Goal: Transaction & Acquisition: Book appointment/travel/reservation

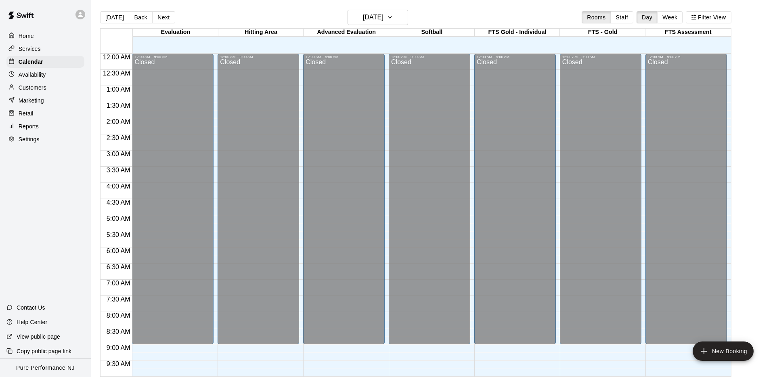
scroll to position [418, 0]
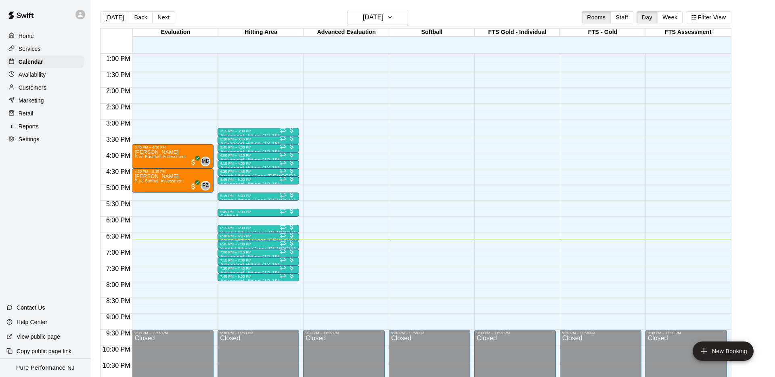
click at [75, 16] on div at bounding box center [82, 14] width 17 height 16
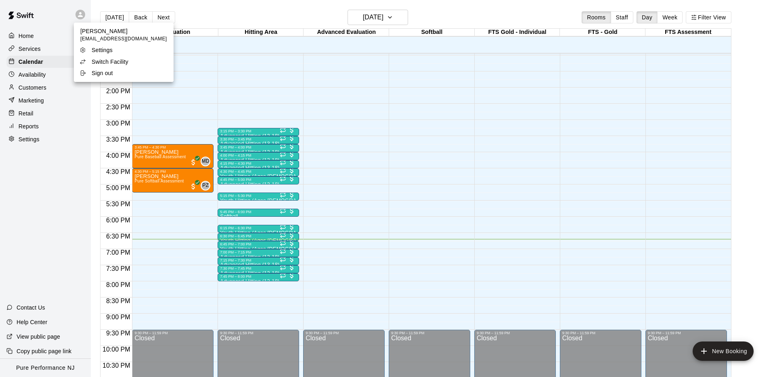
click at [116, 58] on p "Switch Facility" at bounding box center [110, 62] width 37 height 8
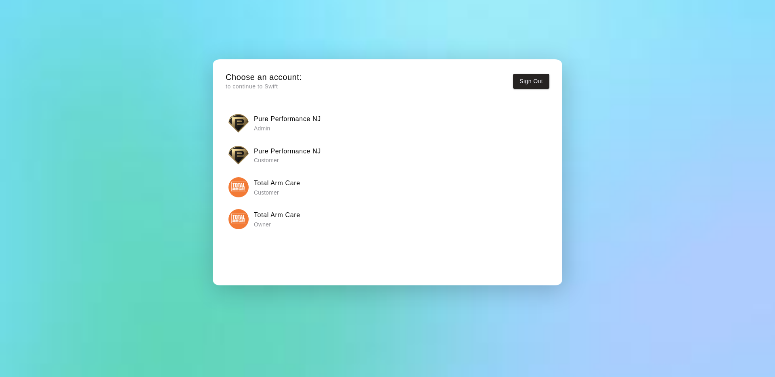
click at [240, 223] on img "button" at bounding box center [239, 219] width 20 height 20
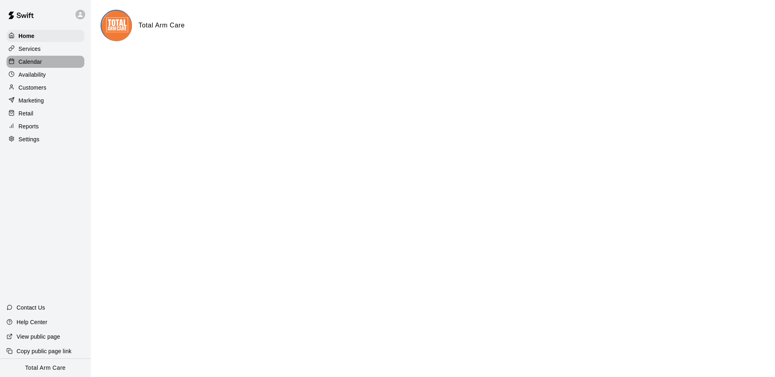
click at [33, 62] on p "Calendar" at bounding box center [30, 62] width 23 height 8
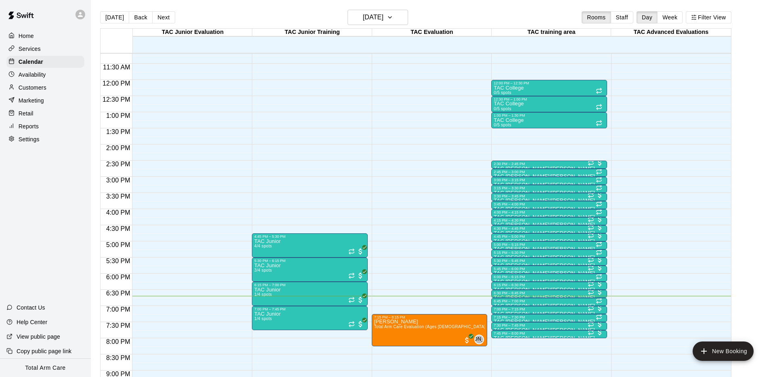
scroll to position [360, 0]
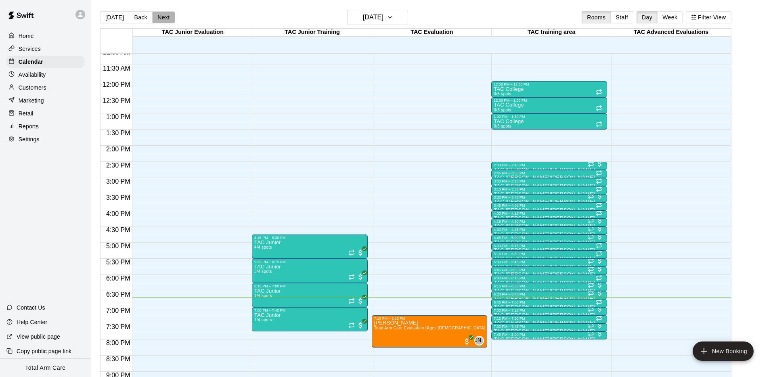
click at [166, 19] on button "Next" at bounding box center [163, 17] width 23 height 12
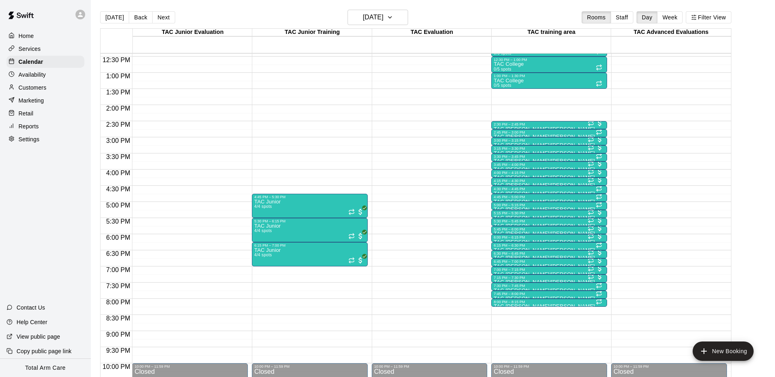
scroll to position [401, 0]
click at [158, 16] on button "Next" at bounding box center [163, 17] width 23 height 12
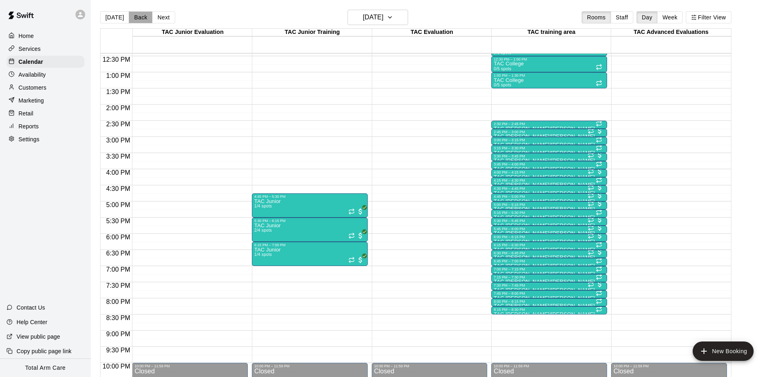
click at [137, 17] on button "Back" at bounding box center [141, 17] width 24 height 12
click at [504, 303] on div "8:00 PM – 8:15 PM" at bounding box center [549, 302] width 111 height 4
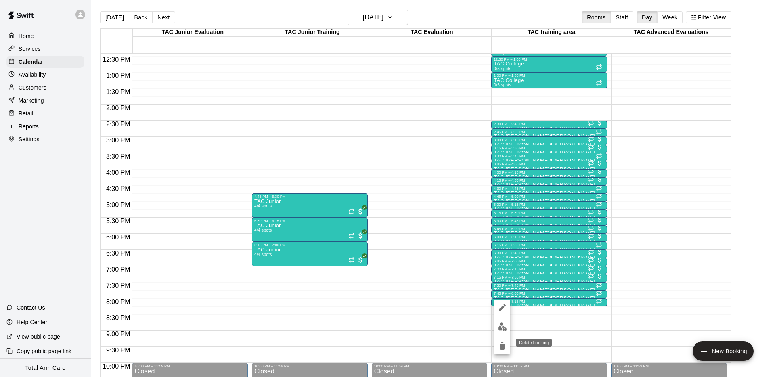
click at [504, 347] on icon "delete" at bounding box center [503, 345] width 6 height 7
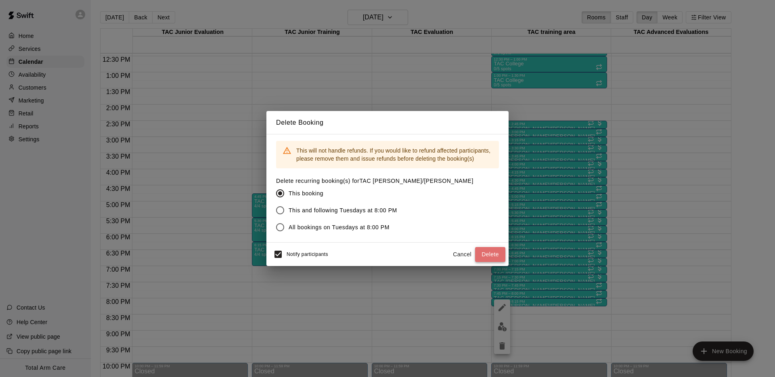
click at [485, 252] on button "Delete" at bounding box center [490, 254] width 30 height 15
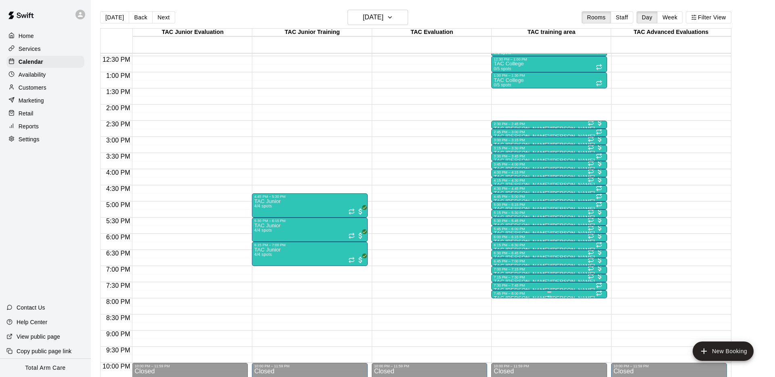
click at [504, 296] on div at bounding box center [549, 296] width 111 height 1
click at [504, 340] on icon "delete" at bounding box center [503, 342] width 6 height 7
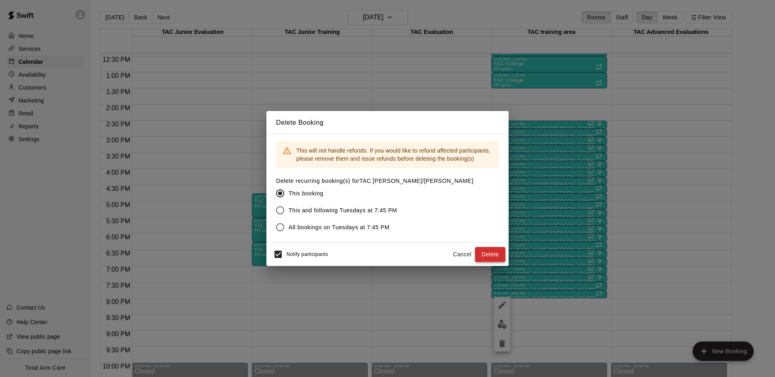
click at [494, 255] on button "Delete" at bounding box center [490, 254] width 30 height 15
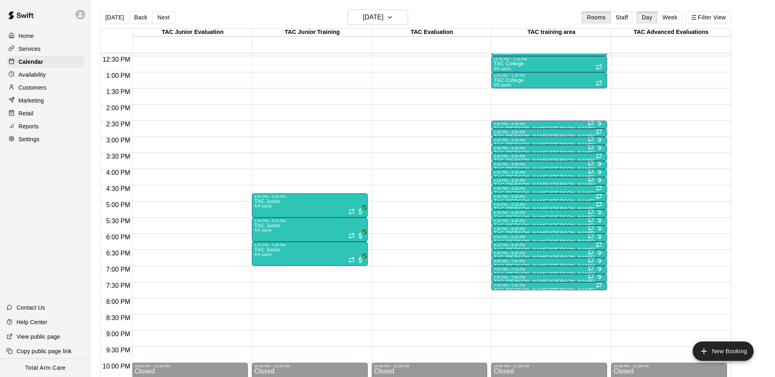
click at [47, 70] on div "Availability" at bounding box center [45, 75] width 78 height 12
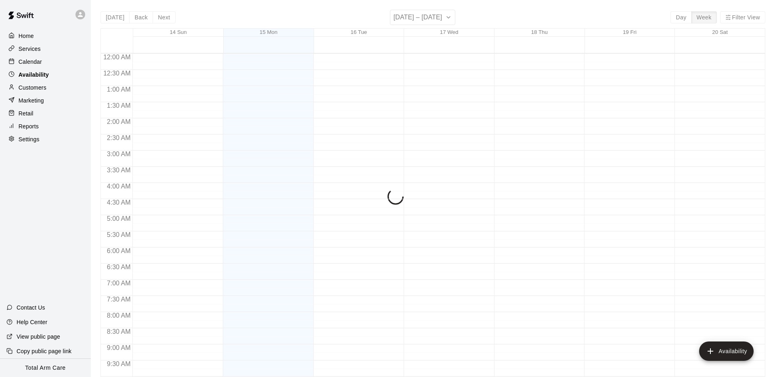
scroll to position [443, 0]
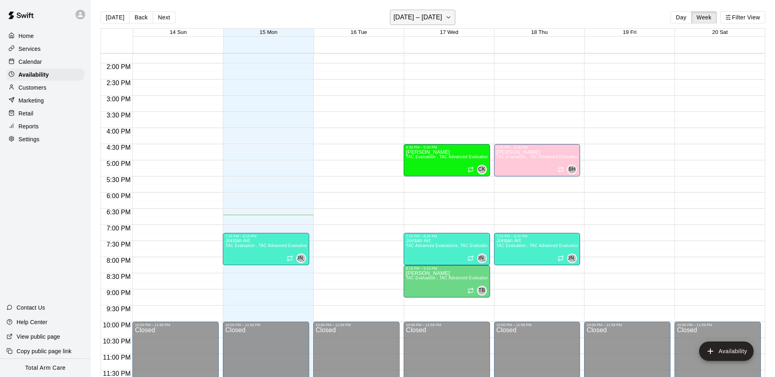
click at [414, 15] on h6 "[DATE] – [DATE]" at bounding box center [418, 17] width 49 height 11
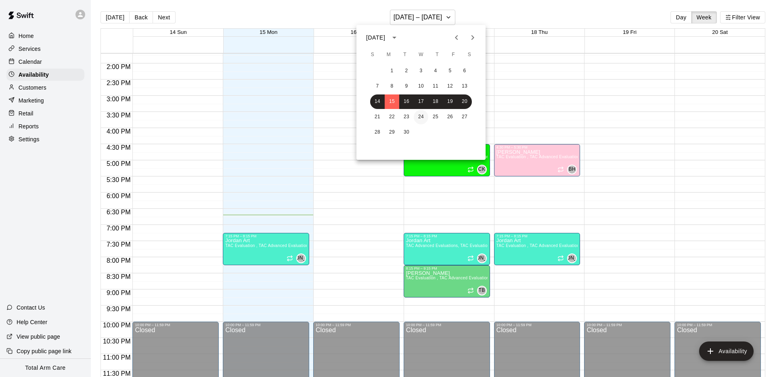
click at [421, 116] on button "24" at bounding box center [421, 117] width 15 height 15
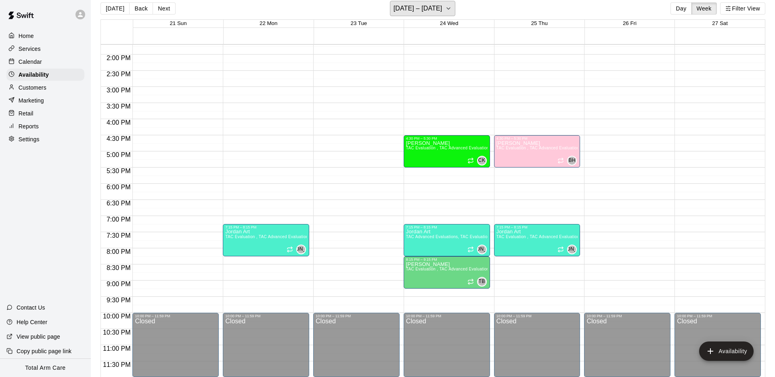
scroll to position [429, 0]
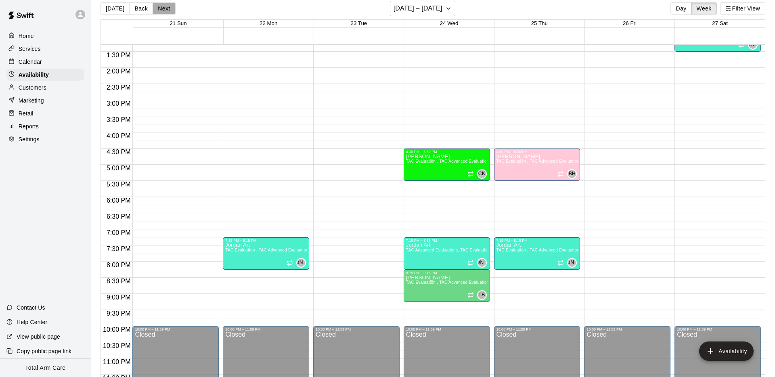
click at [156, 8] on button "Next" at bounding box center [164, 8] width 23 height 12
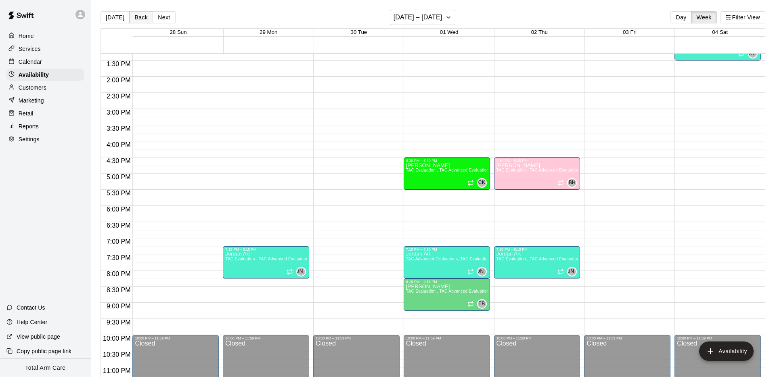
scroll to position [1, 0]
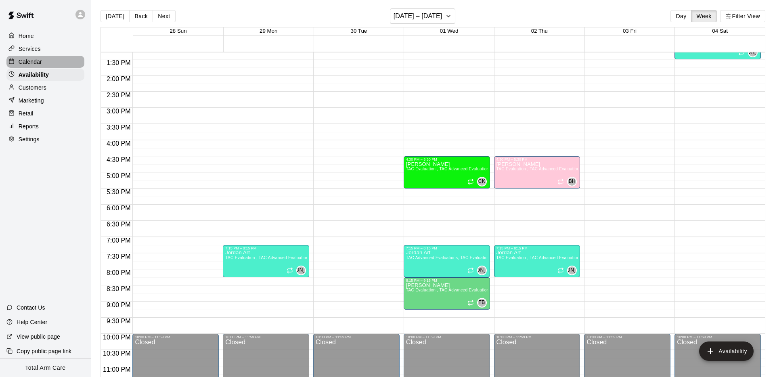
click at [36, 56] on div "Calendar" at bounding box center [45, 62] width 78 height 12
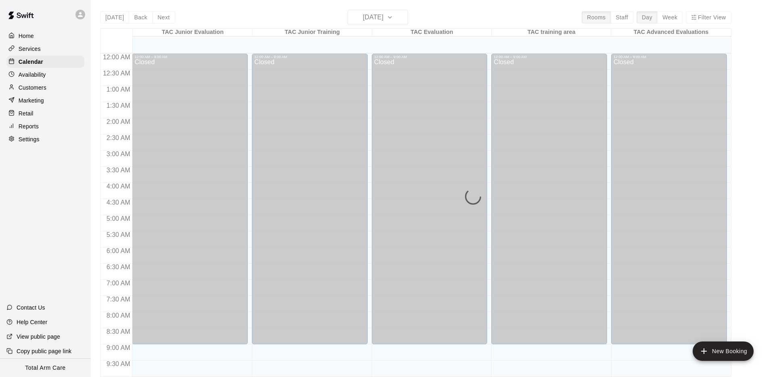
scroll to position [418, 0]
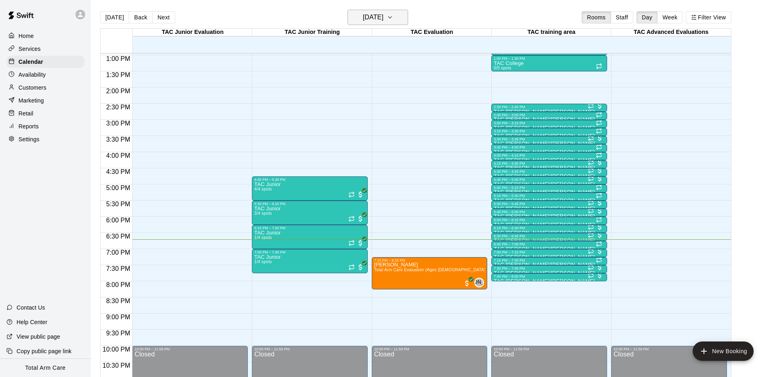
click at [380, 15] on h6 "[DATE]" at bounding box center [373, 17] width 21 height 11
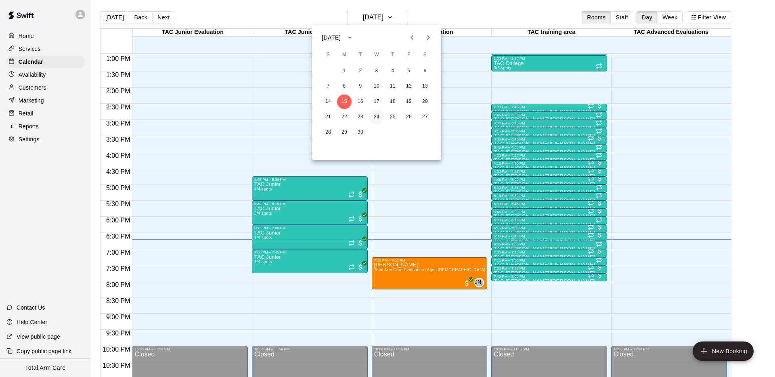
click at [371, 116] on button "24" at bounding box center [377, 117] width 15 height 15
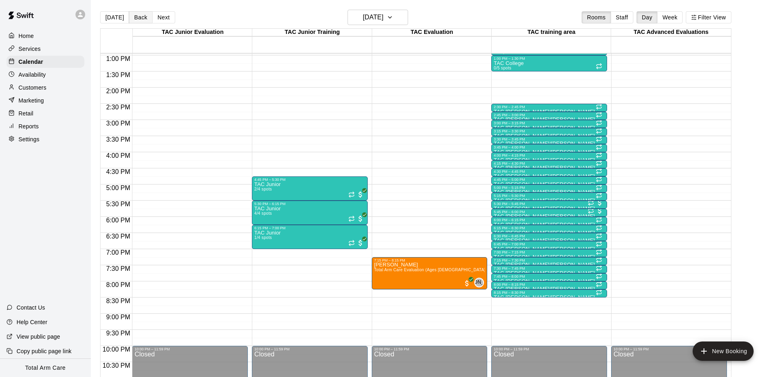
click at [138, 16] on button "Back" at bounding box center [141, 17] width 24 height 12
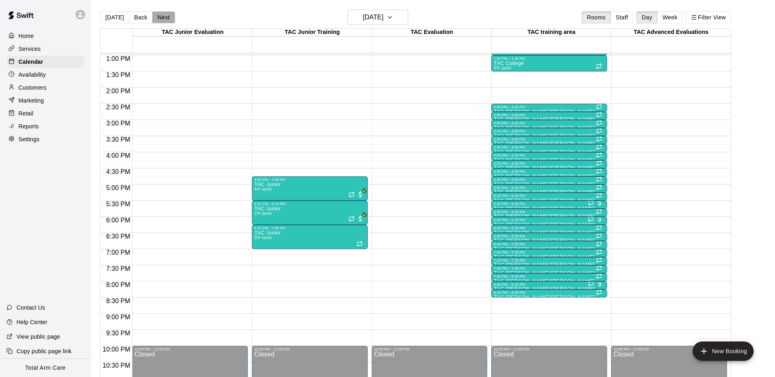
click at [164, 15] on button "Next" at bounding box center [163, 17] width 23 height 12
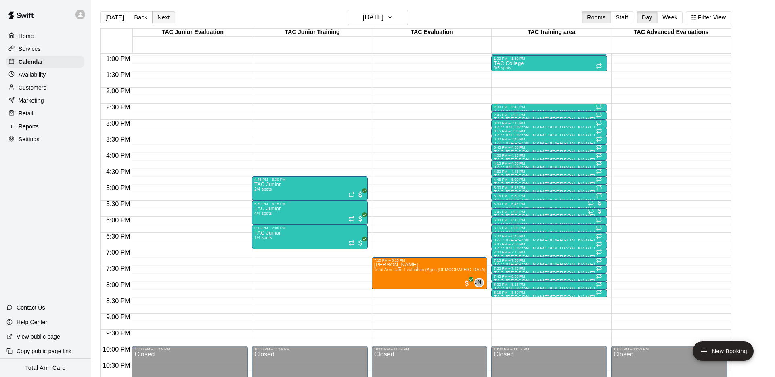
click at [164, 15] on button "Next" at bounding box center [163, 17] width 23 height 12
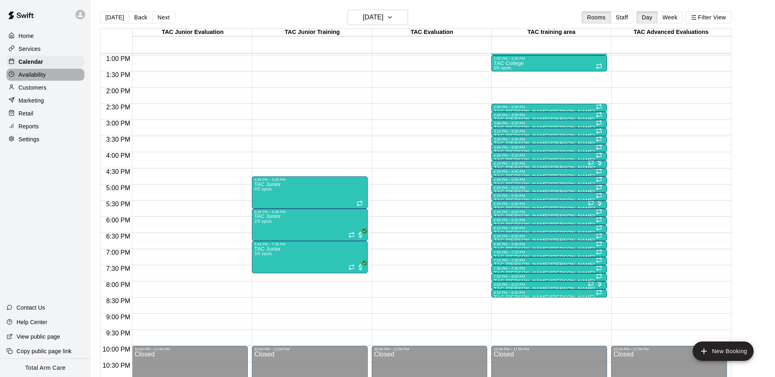
click at [40, 75] on p "Availability" at bounding box center [32, 75] width 27 height 8
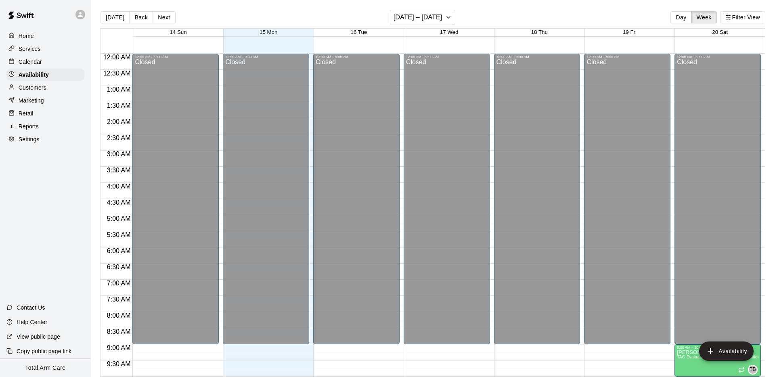
scroll to position [443, 0]
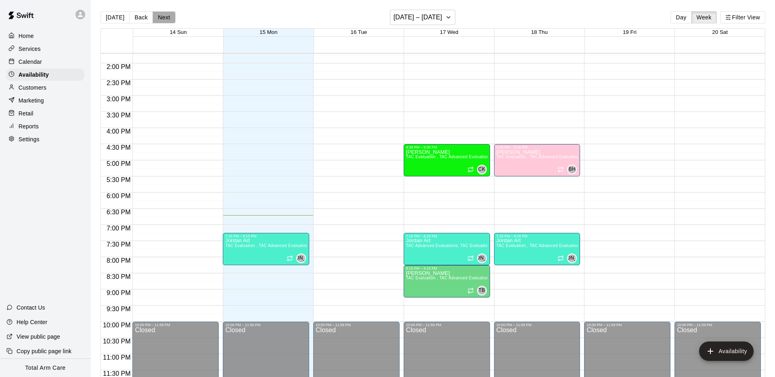
click at [162, 21] on button "Next" at bounding box center [164, 17] width 23 height 12
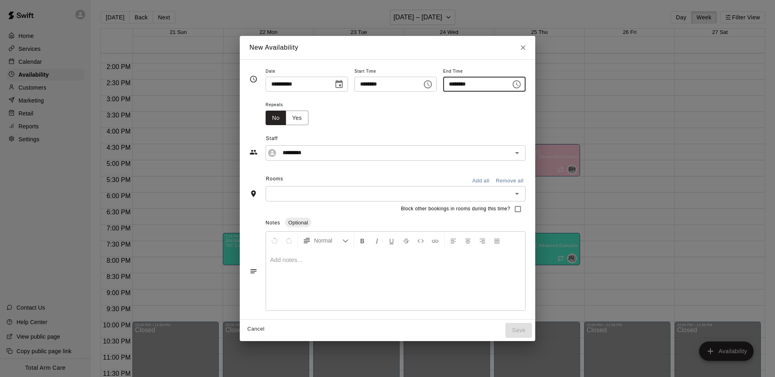
click at [462, 83] on input "********" at bounding box center [474, 84] width 62 height 15
type input "********"
click at [446, 127] on div "Staff ********* ​" at bounding box center [388, 142] width 276 height 35
click at [345, 158] on div "********* ​" at bounding box center [396, 152] width 260 height 15
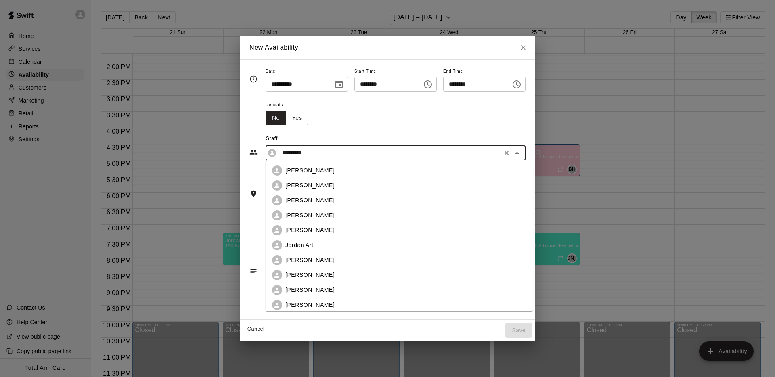
scroll to position [0, 0]
click at [311, 175] on p "[PERSON_NAME]" at bounding box center [310, 171] width 49 height 8
type input "**********"
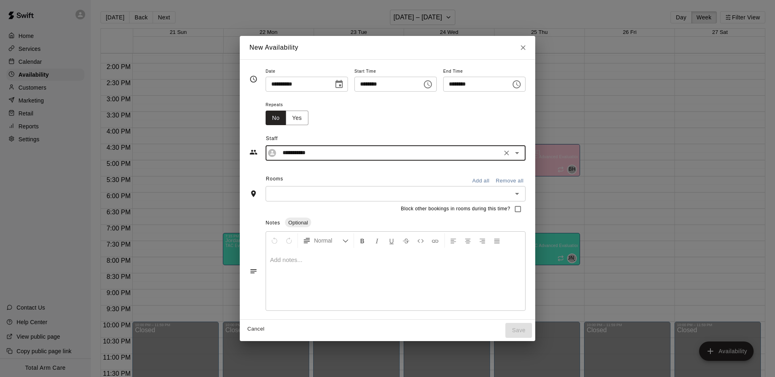
click at [311, 175] on div "Rooms Add all Remove all" at bounding box center [388, 180] width 276 height 14
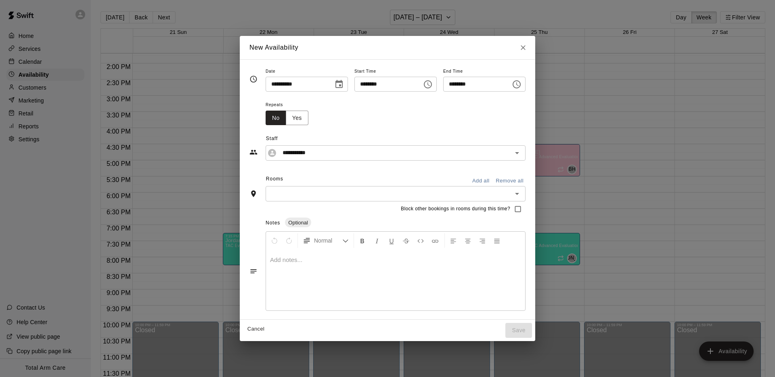
click at [301, 187] on div "​" at bounding box center [396, 193] width 260 height 15
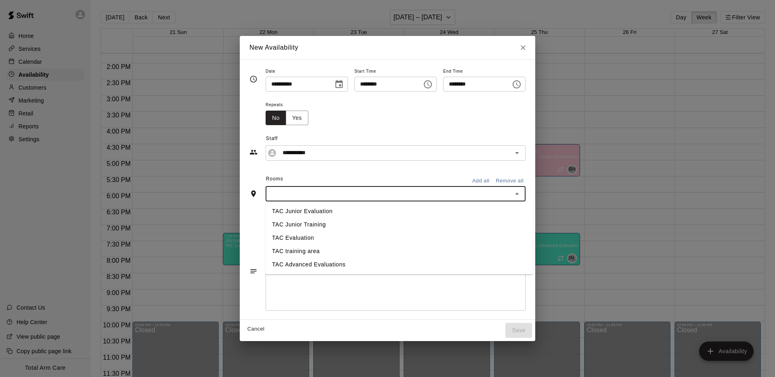
click at [312, 237] on li "TAC Evaluation" at bounding box center [399, 237] width 267 height 13
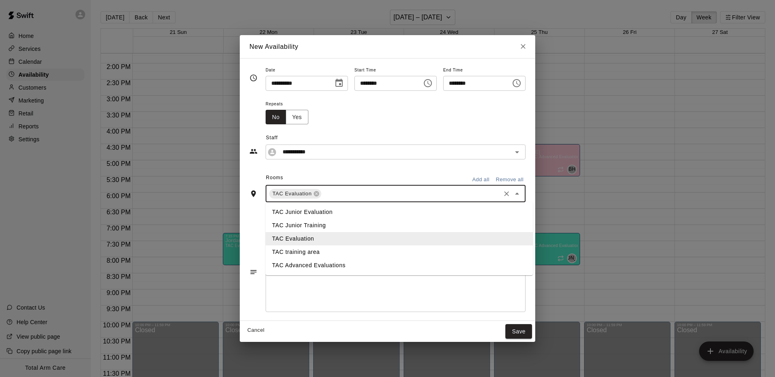
click at [342, 197] on input "text" at bounding box center [411, 194] width 177 height 10
click at [320, 263] on li "TAC Advanced Evaluations" at bounding box center [399, 265] width 267 height 13
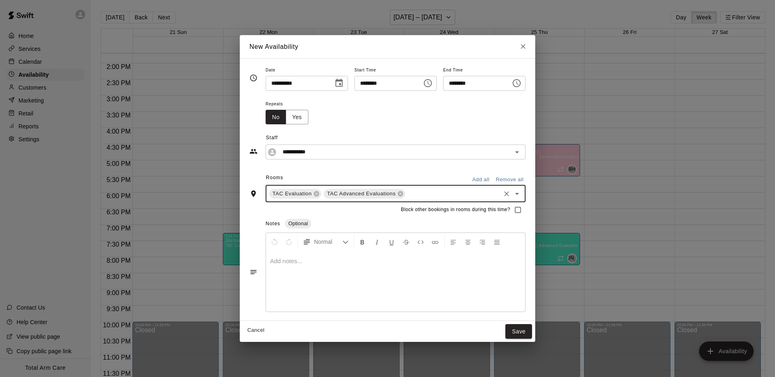
click at [321, 172] on div "Rooms Add all Remove all" at bounding box center [388, 179] width 276 height 14
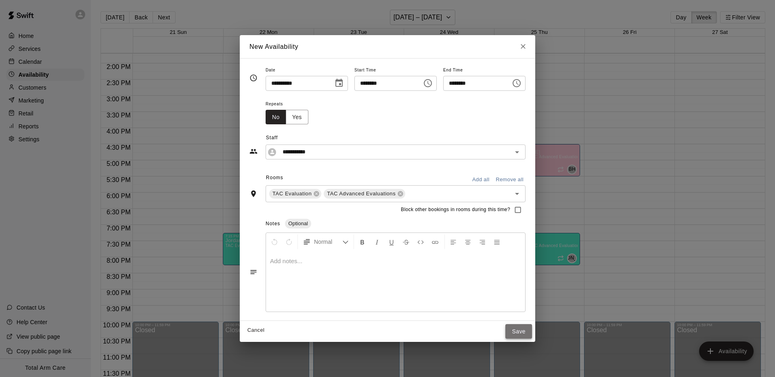
click at [523, 337] on button "Save" at bounding box center [519, 331] width 27 height 15
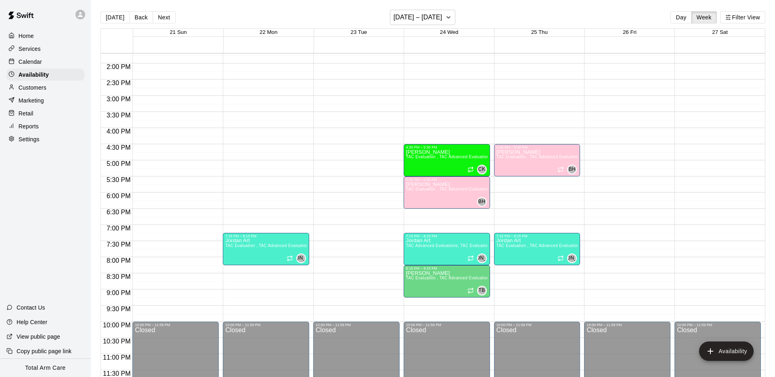
click at [40, 59] on p "Calendar" at bounding box center [30, 62] width 23 height 8
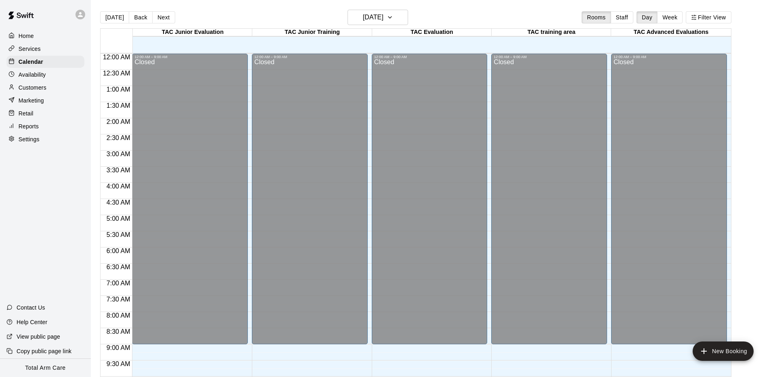
scroll to position [418, 0]
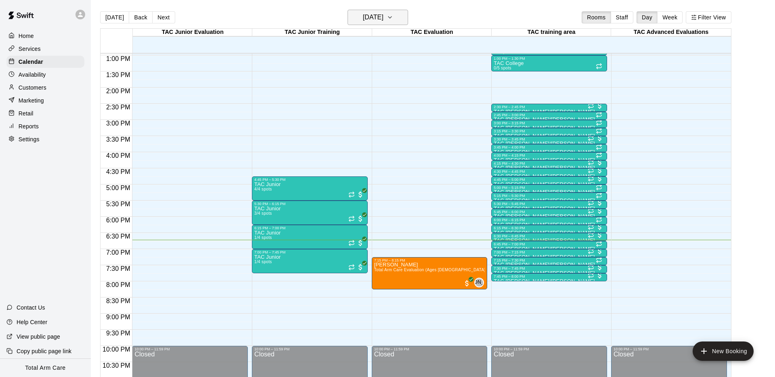
click at [382, 12] on h6 "[DATE]" at bounding box center [373, 17] width 21 height 11
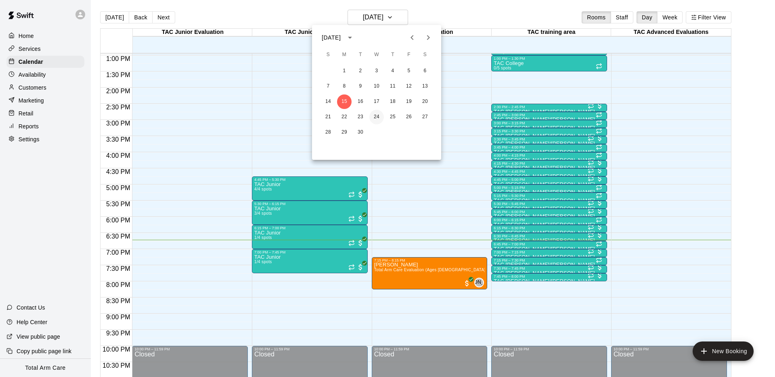
click at [373, 115] on button "24" at bounding box center [377, 117] width 15 height 15
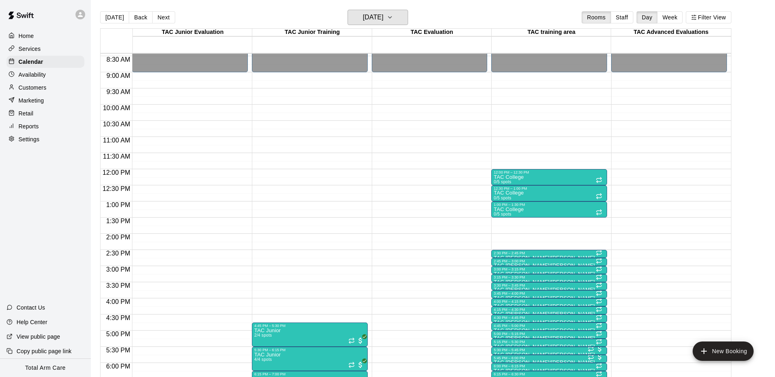
scroll to position [271, 0]
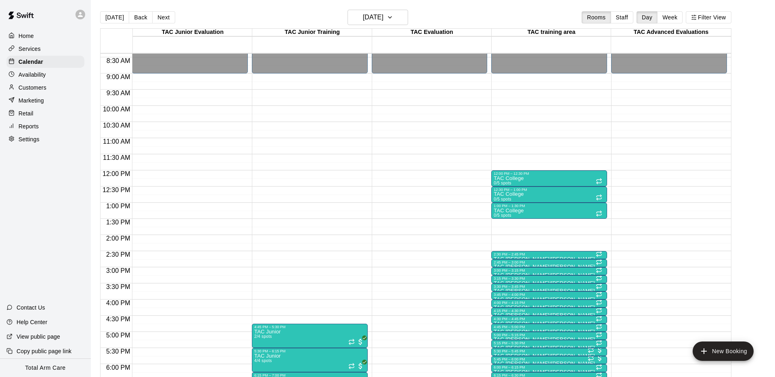
click at [200, 26] on div "[DATE] Back [DATE][DATE] Rooms Staff Day Week Filter View" at bounding box center [416, 19] width 632 height 19
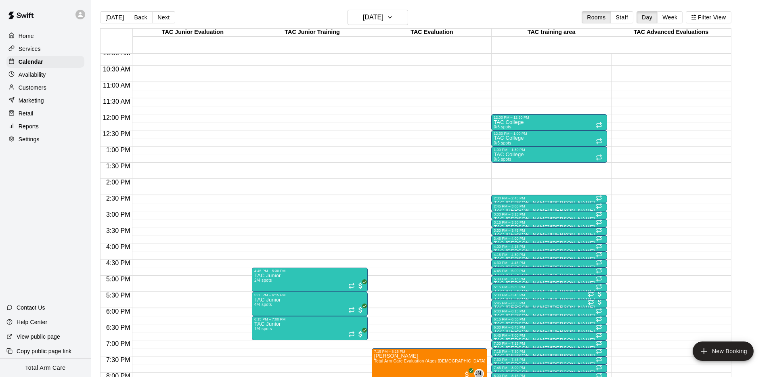
scroll to position [300, 0]
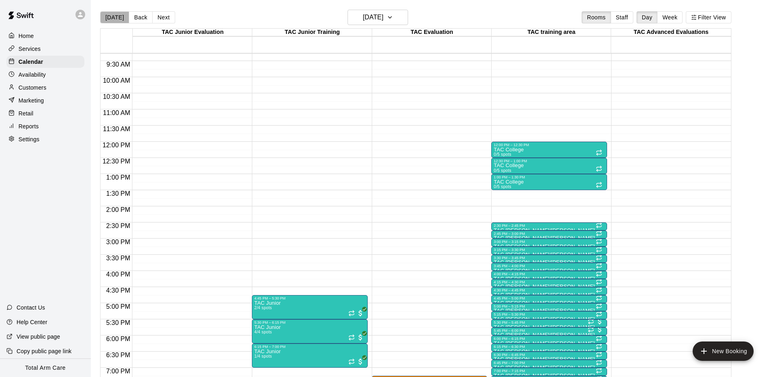
click at [121, 20] on button "[DATE]" at bounding box center [114, 17] width 29 height 12
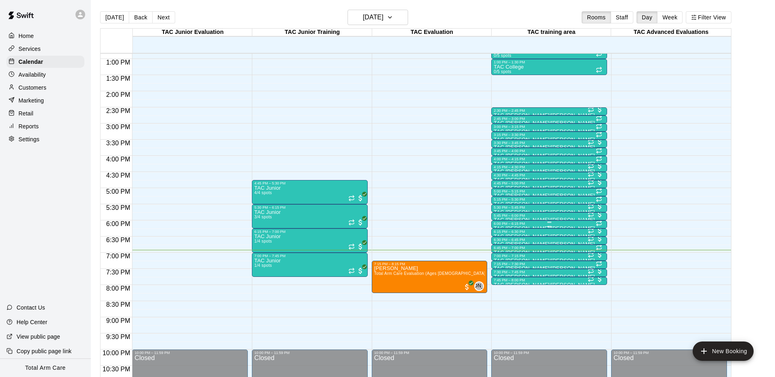
scroll to position [410, 0]
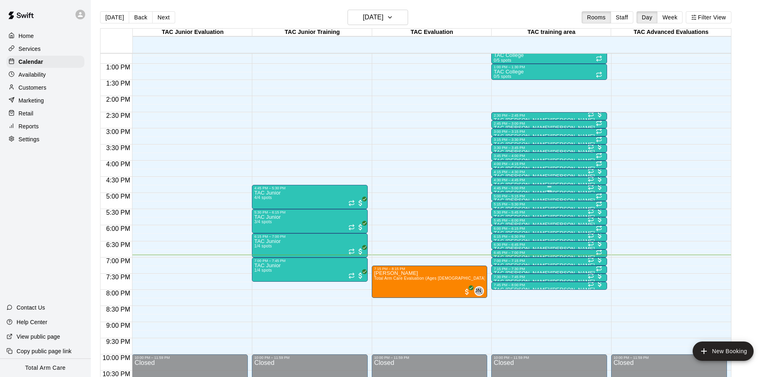
click at [568, 188] on div "4:45 PM – 5:00 PM" at bounding box center [549, 188] width 111 height 4
click at [500, 216] on img "edit" at bounding box center [502, 213] width 9 height 9
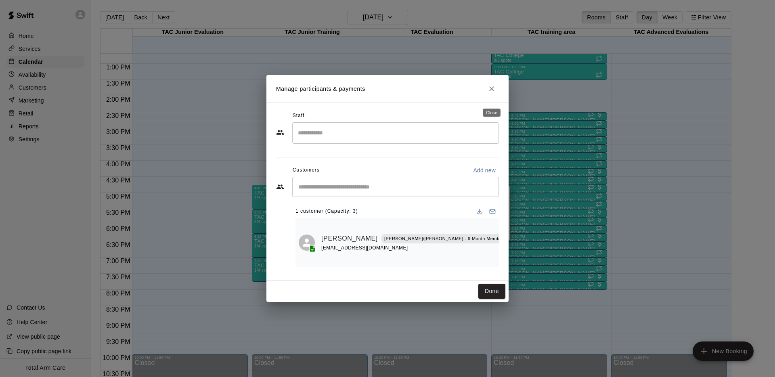
click at [493, 92] on icon "Close" at bounding box center [492, 89] width 8 height 8
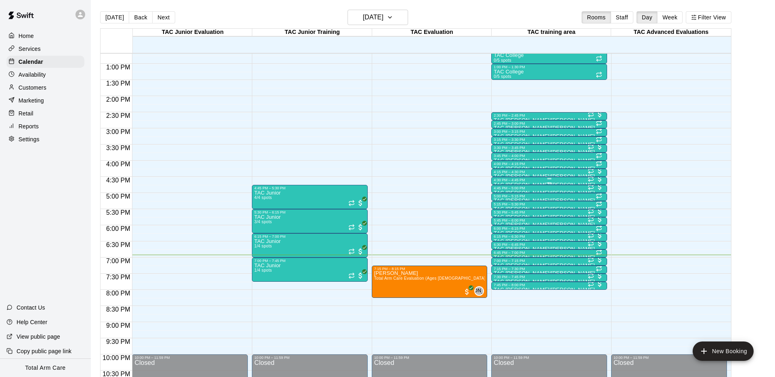
click at [582, 177] on div "4:30 PM – 4:45 PM TAC [PERSON_NAME]/[PERSON_NAME] 1/3 spots" at bounding box center [549, 181] width 116 height 8
click at [500, 204] on img "edit" at bounding box center [500, 204] width 9 height 9
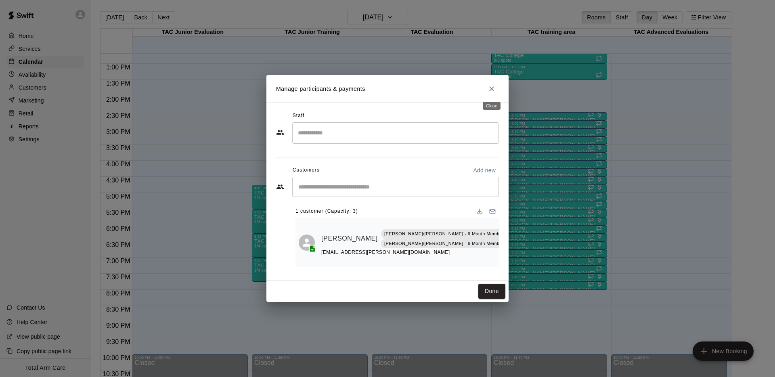
click at [493, 82] on button "Close" at bounding box center [492, 89] width 15 height 15
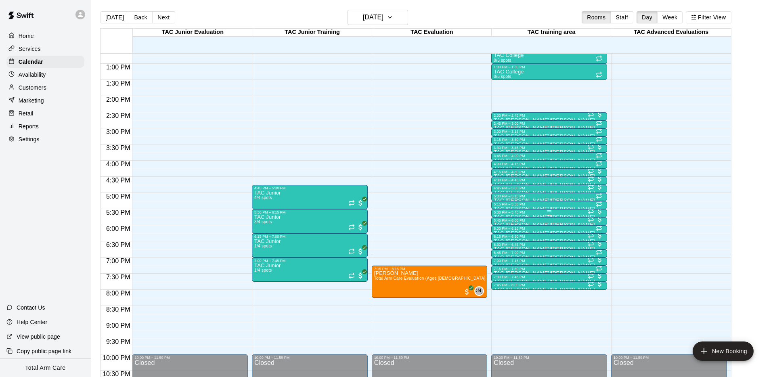
click at [570, 211] on div at bounding box center [549, 210] width 111 height 1
click at [502, 239] on img "edit" at bounding box center [502, 237] width 9 height 9
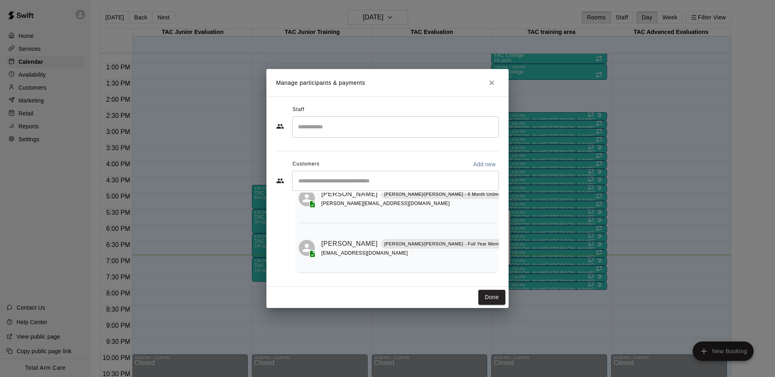
scroll to position [41, 0]
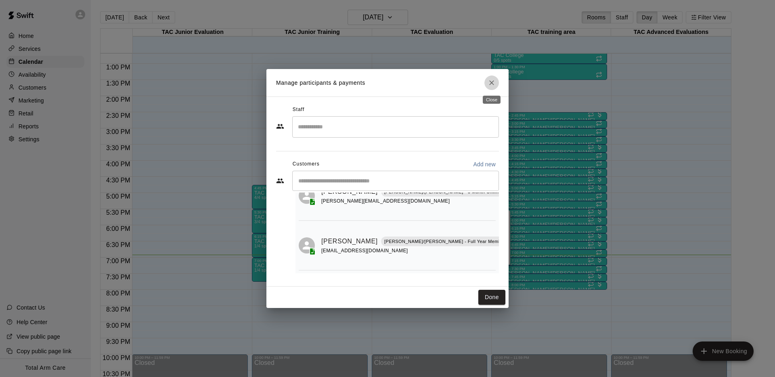
click at [488, 84] on icon "Close" at bounding box center [492, 83] width 8 height 8
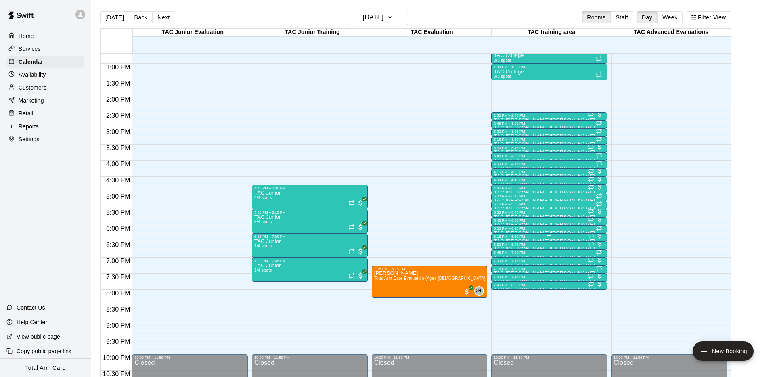
scroll to position [405, 0]
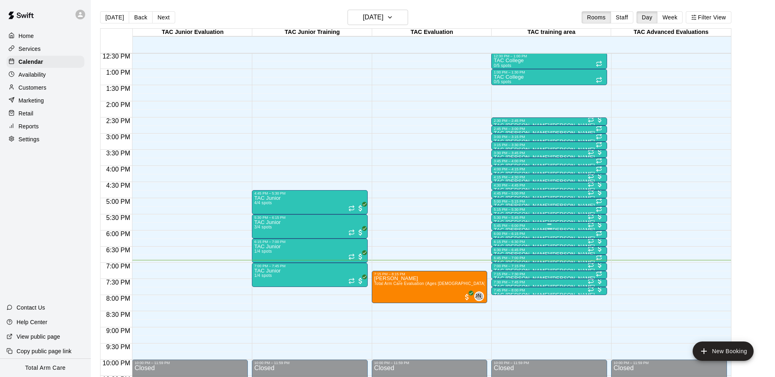
click at [536, 224] on div at bounding box center [549, 224] width 111 height 1
click at [505, 251] on img "edit" at bounding box center [502, 250] width 9 height 9
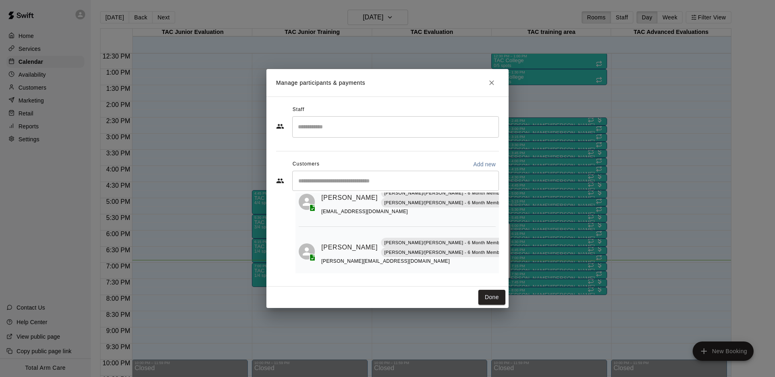
scroll to position [0, 0]
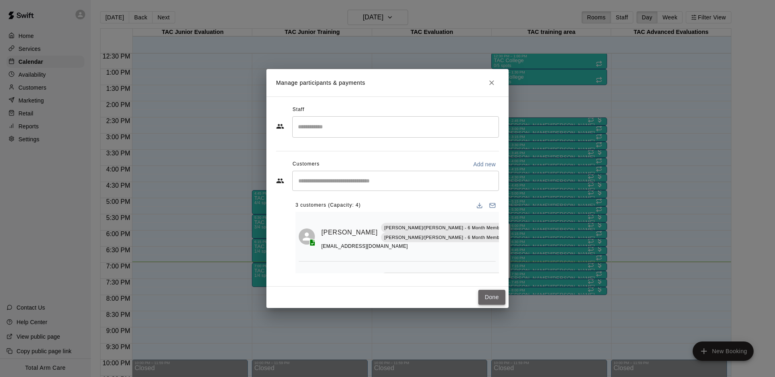
click at [496, 296] on button "Done" at bounding box center [492, 297] width 27 height 15
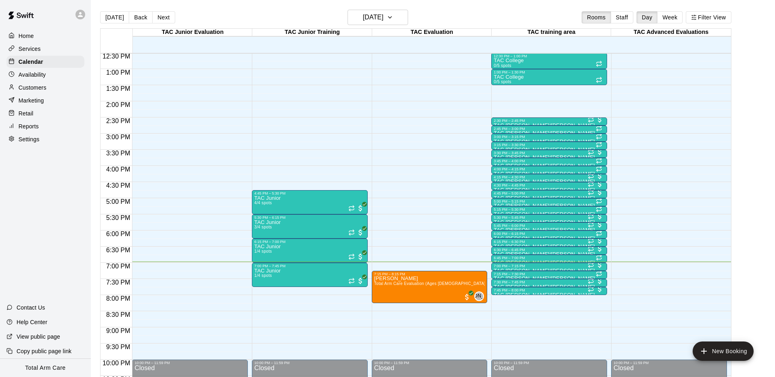
click at [30, 50] on p "Services" at bounding box center [30, 49] width 22 height 8
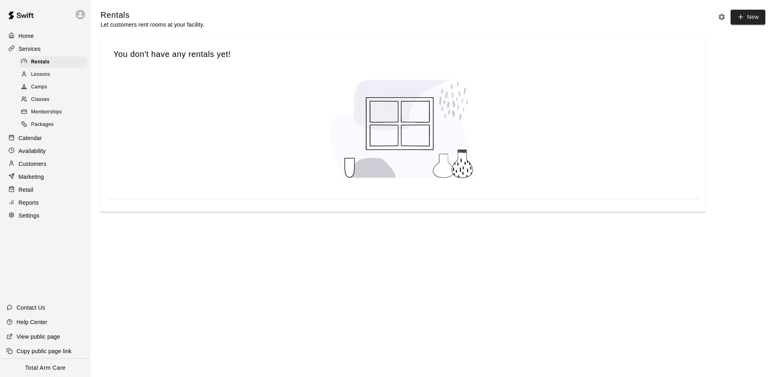
click at [33, 149] on p "Availability" at bounding box center [32, 151] width 27 height 8
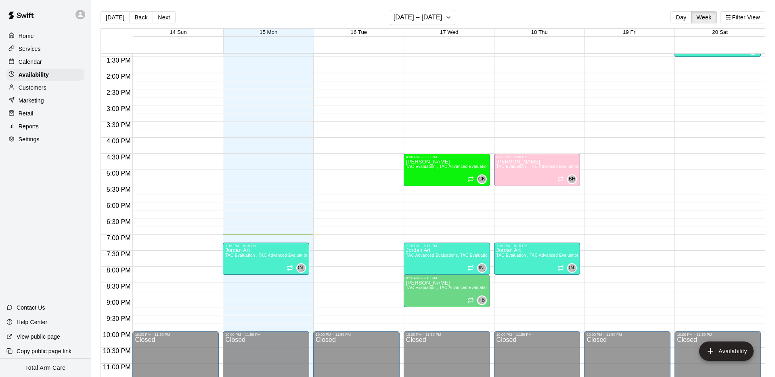
scroll to position [432, 0]
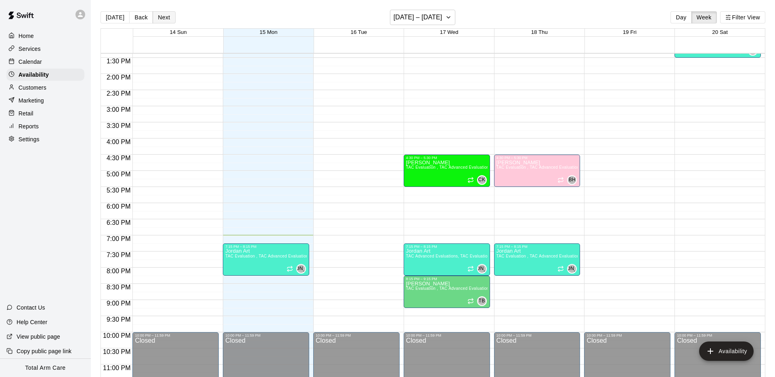
click at [158, 15] on button "Next" at bounding box center [164, 17] width 23 height 12
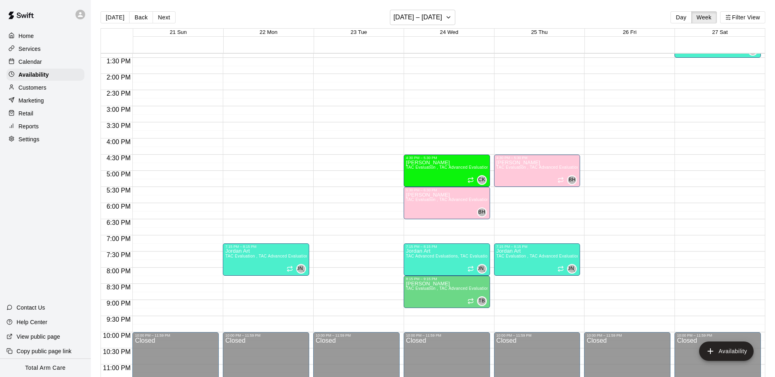
click at [35, 86] on p "Customers" at bounding box center [33, 88] width 28 height 8
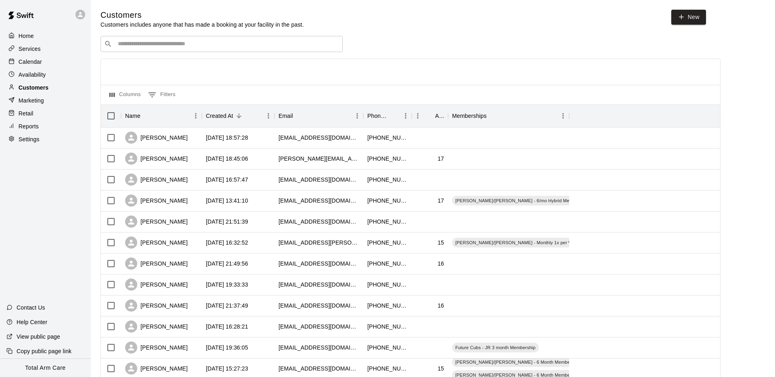
scroll to position [6, 0]
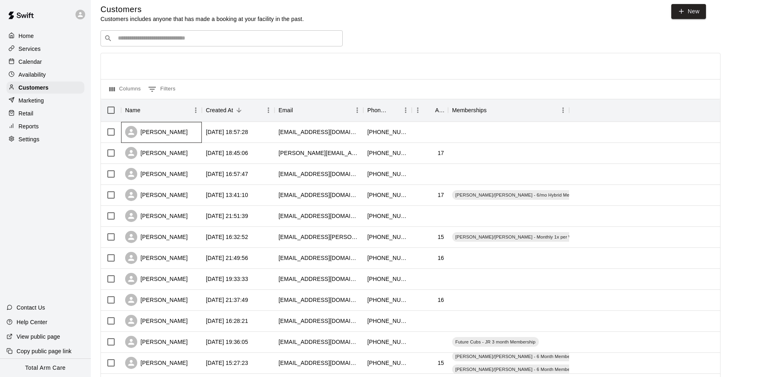
click at [175, 136] on div "[PERSON_NAME]" at bounding box center [156, 132] width 63 height 12
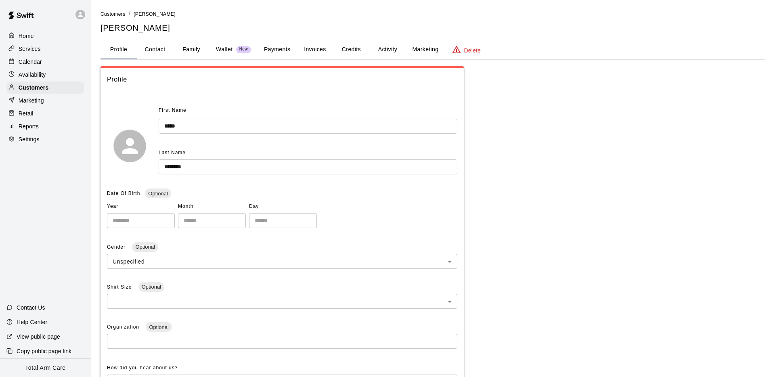
click at [385, 50] on button "Activity" at bounding box center [388, 49] width 36 height 19
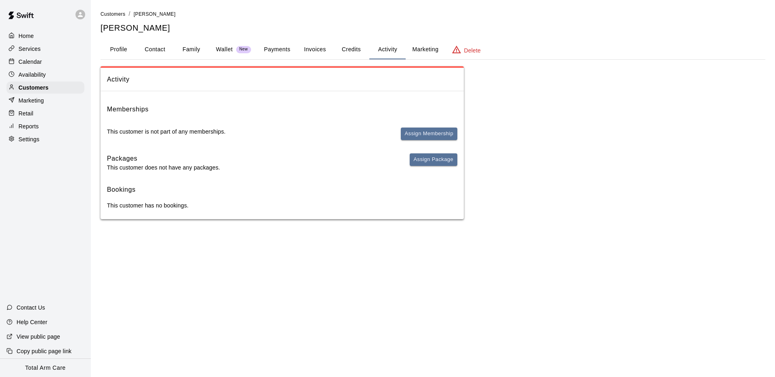
click at [272, 51] on button "Payments" at bounding box center [277, 49] width 39 height 19
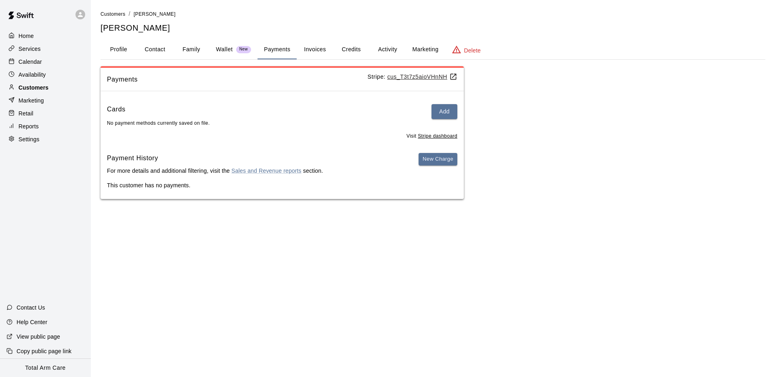
click at [41, 86] on p "Customers" at bounding box center [34, 88] width 30 height 8
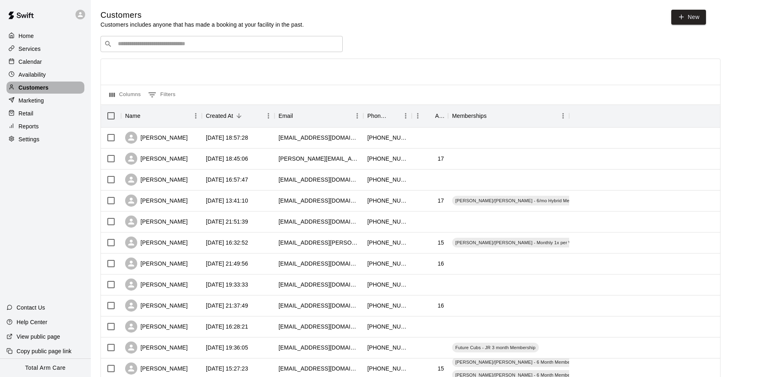
click at [41, 86] on p "Customers" at bounding box center [34, 88] width 30 height 8
click at [27, 59] on p "Calendar" at bounding box center [30, 62] width 23 height 8
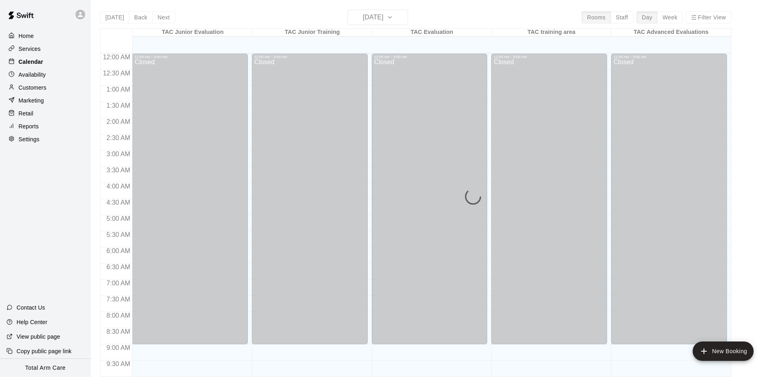
scroll to position [418, 0]
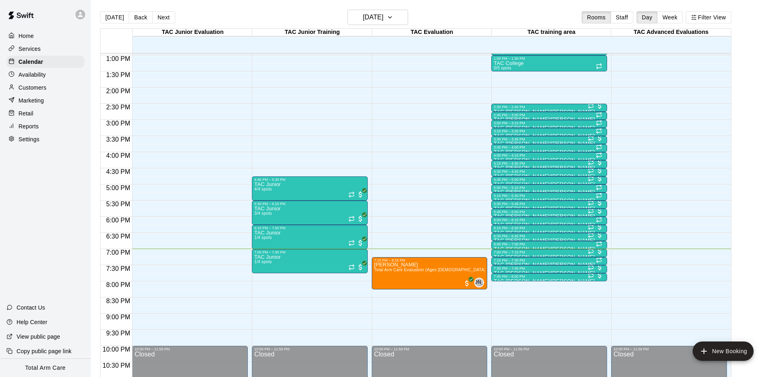
click at [41, 76] on p "Availability" at bounding box center [32, 75] width 27 height 8
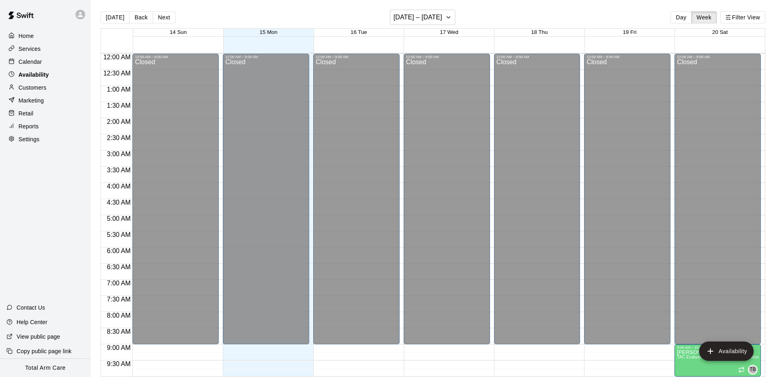
scroll to position [443, 0]
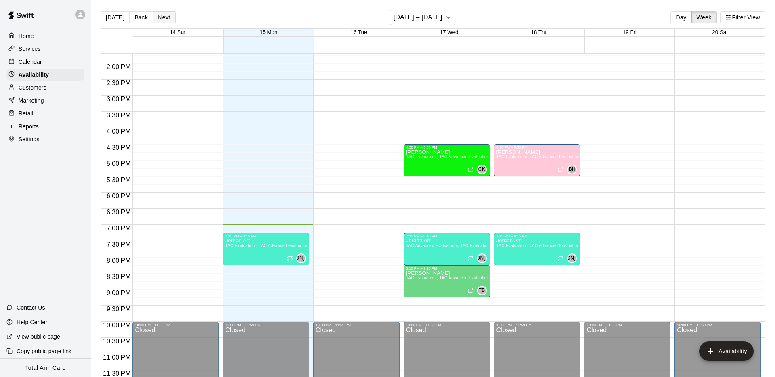
click at [166, 17] on button "Next" at bounding box center [164, 17] width 23 height 12
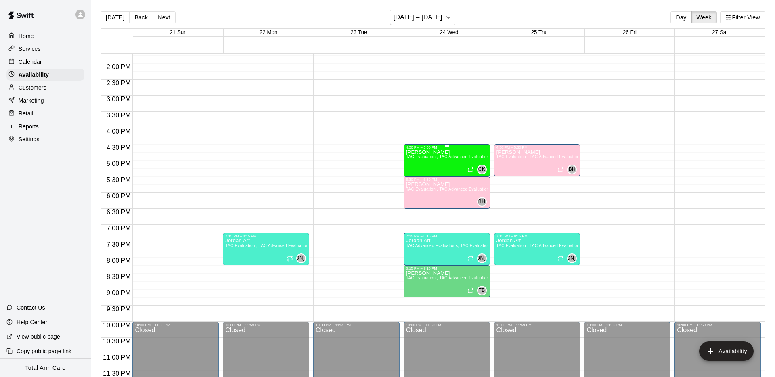
click at [428, 163] on div "[PERSON_NAME] TAC Evaluation , TAC Advanced Evaluations" at bounding box center [447, 337] width 82 height 377
click at [413, 179] on icon "delete" at bounding box center [415, 177] width 6 height 7
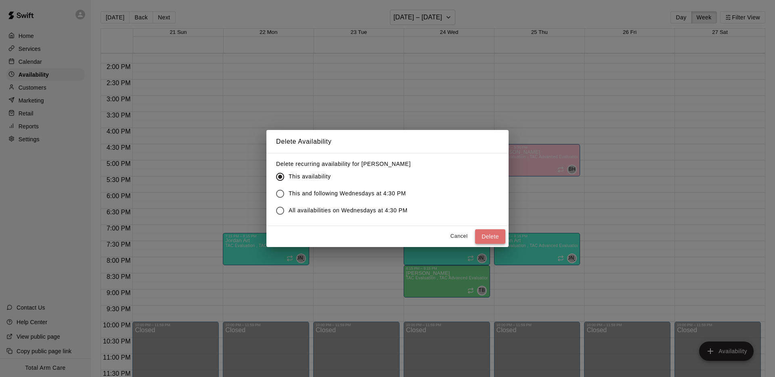
click at [494, 238] on button "Delete" at bounding box center [490, 236] width 30 height 15
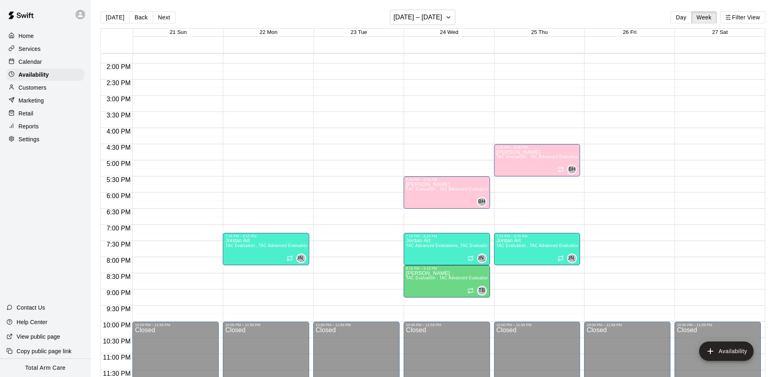
click at [38, 182] on div "Home Services Calendar Availability Customers Marketing Retail Reports Settings…" at bounding box center [45, 188] width 91 height 377
click at [243, 12] on div "[DATE] Back Next [DATE] – [DATE] Day Week Filter View" at bounding box center [433, 19] width 665 height 19
click at [162, 19] on button "Next" at bounding box center [164, 17] width 23 height 12
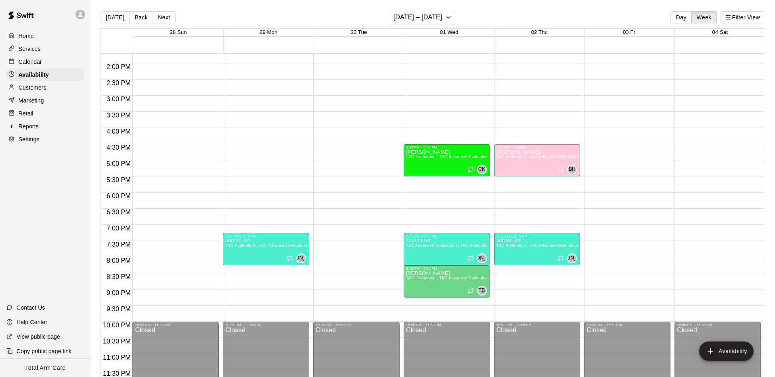
click at [27, 61] on p "Calendar" at bounding box center [30, 62] width 23 height 8
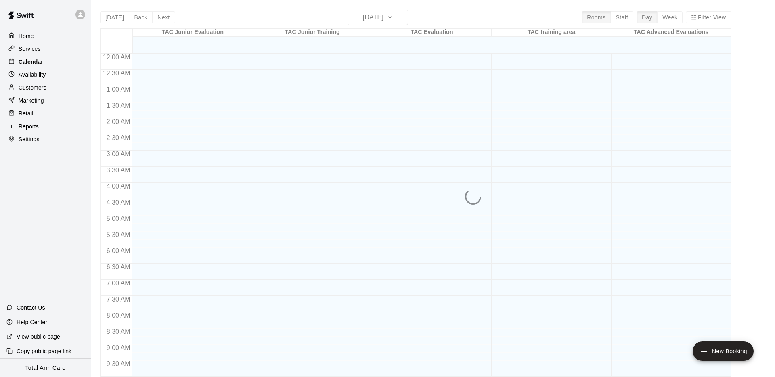
scroll to position [418, 0]
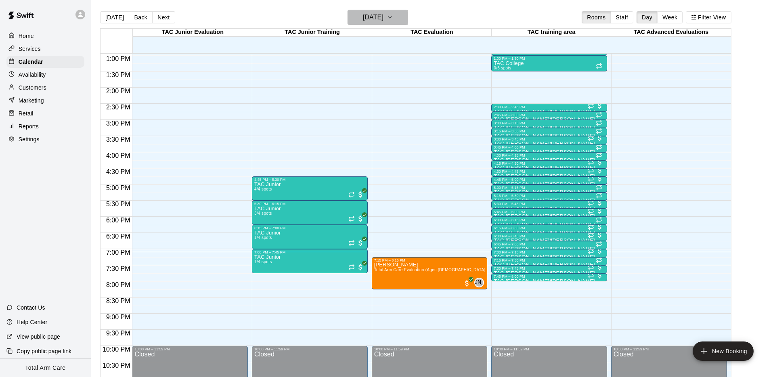
click at [377, 16] on h6 "[DATE]" at bounding box center [373, 17] width 21 height 11
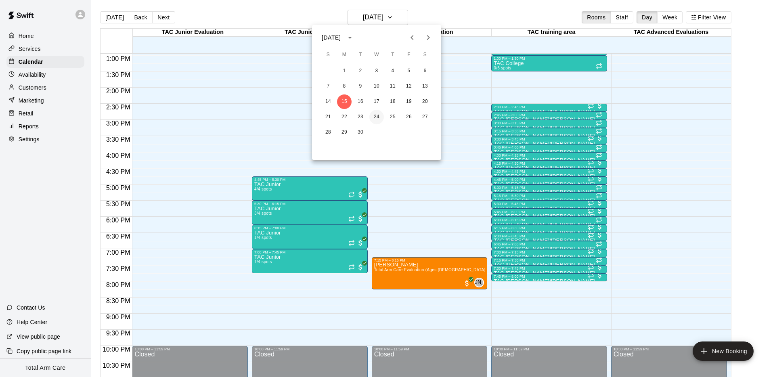
click at [376, 118] on button "24" at bounding box center [377, 117] width 15 height 15
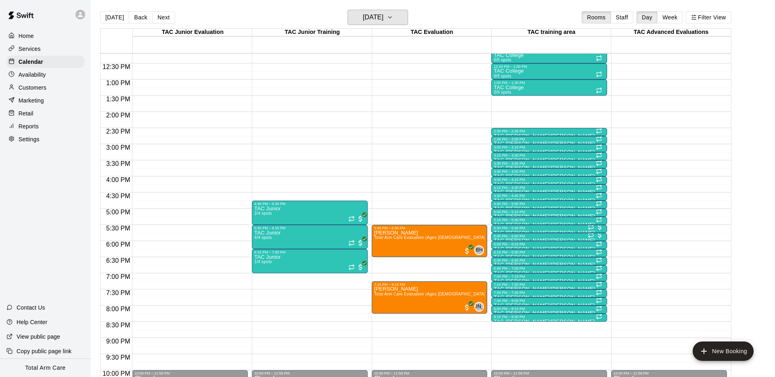
scroll to position [392, 0]
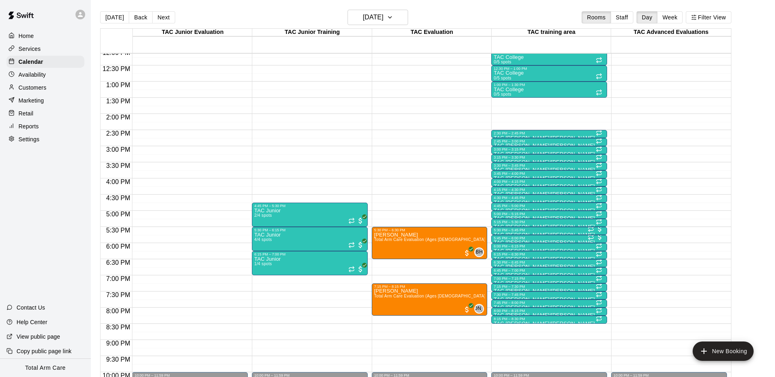
click at [377, 195] on div "12:00 AM – 9:00 AM Closed 5:30 PM – 6:30 PM [PERSON_NAME] Total Arm Care Evalua…" at bounding box center [430, 49] width 116 height 775
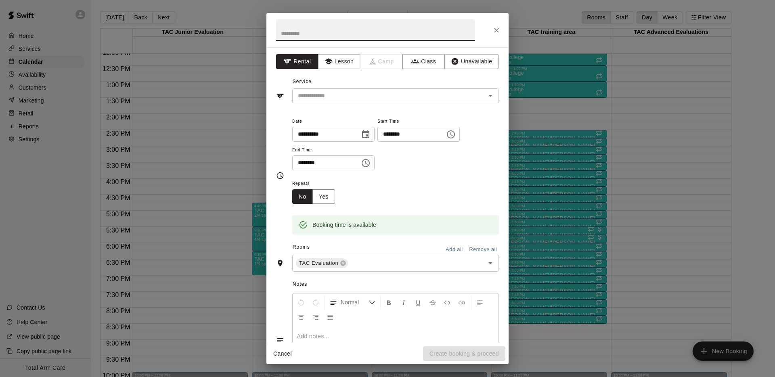
click at [307, 165] on input "********" at bounding box center [323, 162] width 62 height 15
type input "********"
drag, startPoint x: 338, startPoint y: 66, endPoint x: 332, endPoint y: 65, distance: 6.5
click at [336, 66] on button "Lesson" at bounding box center [339, 61] width 42 height 15
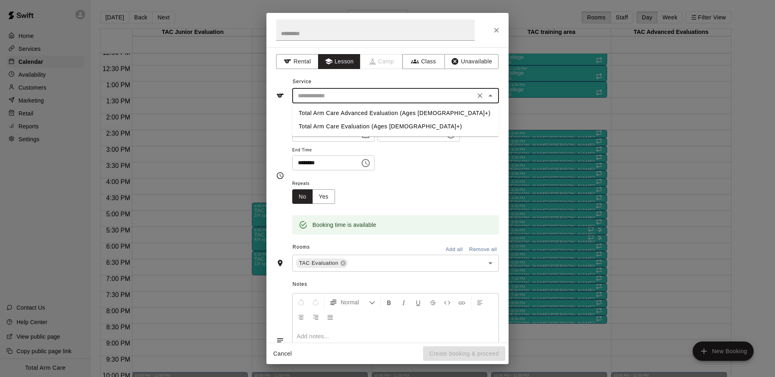
click at [322, 98] on input "text" at bounding box center [384, 96] width 178 height 10
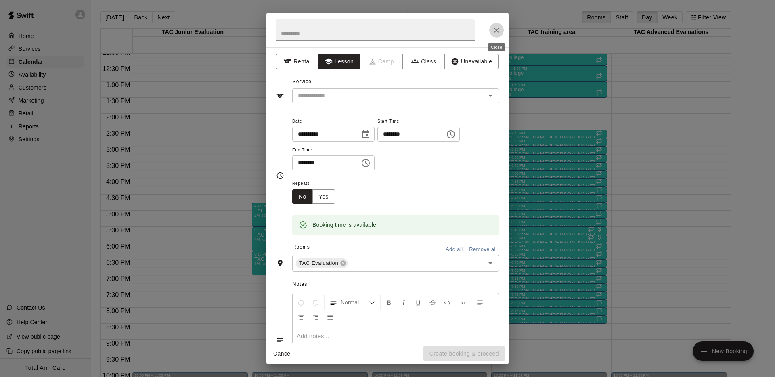
click at [496, 30] on icon "Close" at bounding box center [496, 30] width 5 height 5
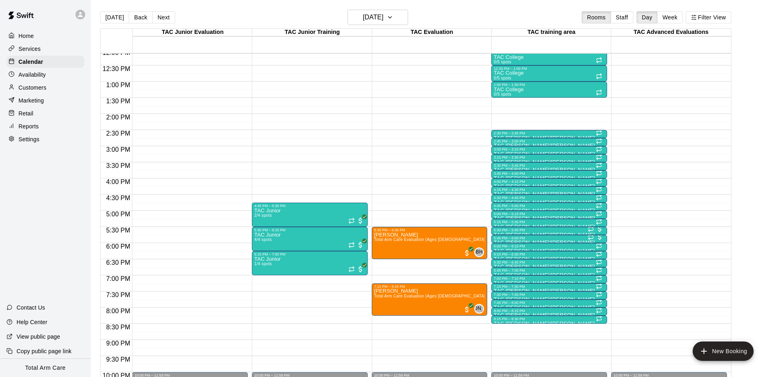
click at [616, 211] on div "12:00 AM – 9:00 AM Closed 10:00 PM – 11:59 PM Closed" at bounding box center [669, 49] width 116 height 775
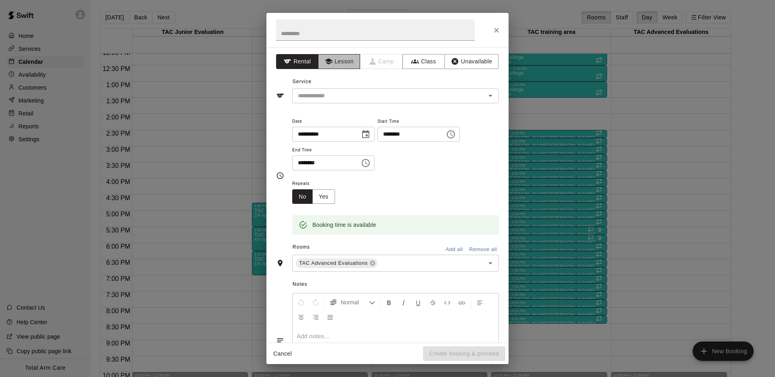
click at [336, 62] on button "Lesson" at bounding box center [339, 61] width 42 height 15
click at [330, 92] on input "text" at bounding box center [384, 96] width 178 height 10
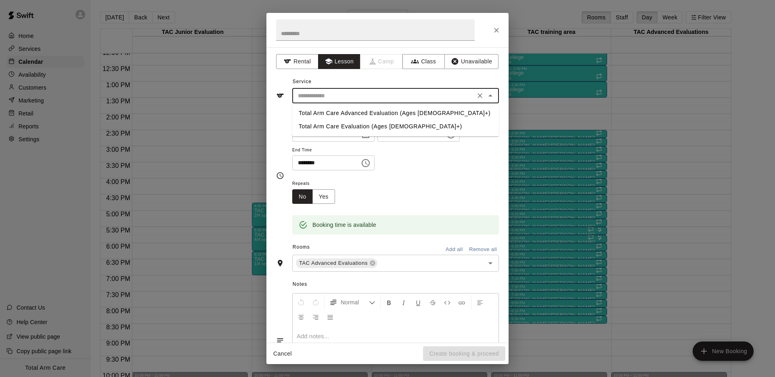
click at [344, 117] on li "Total Arm Care Advanced Evaluation (Ages [DEMOGRAPHIC_DATA]+)" at bounding box center [395, 113] width 207 height 13
type input "**********"
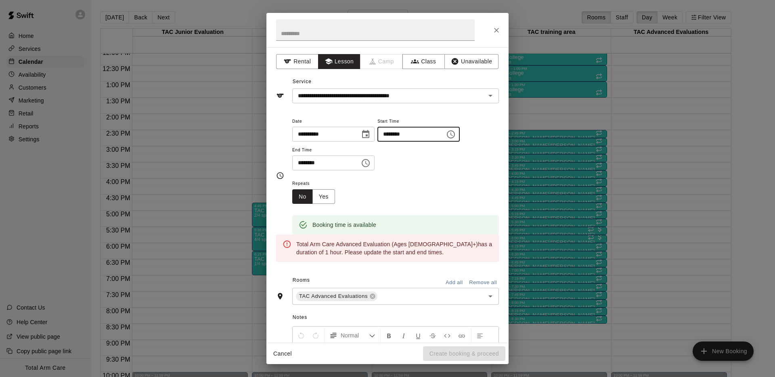
click at [389, 134] on input "********" at bounding box center [409, 134] width 62 height 15
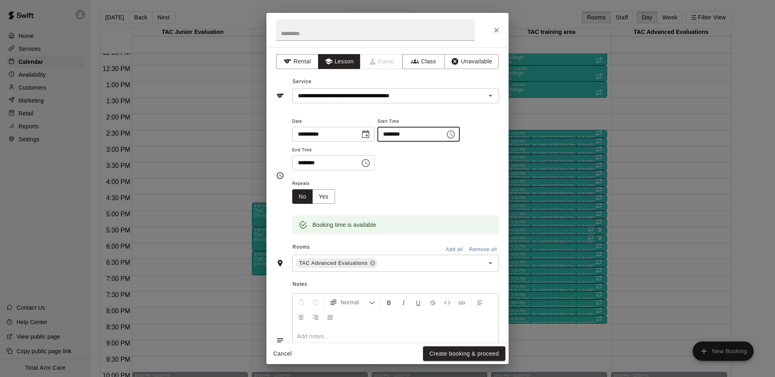
type input "********"
drag, startPoint x: 426, startPoint y: 158, endPoint x: 294, endPoint y: 172, distance: 133.7
click at [426, 158] on div "**********" at bounding box center [395, 143] width 207 height 55
drag, startPoint x: 448, startPoint y: 174, endPoint x: 437, endPoint y: 174, distance: 10.9
click at [448, 174] on div "**********" at bounding box center [395, 147] width 207 height 63
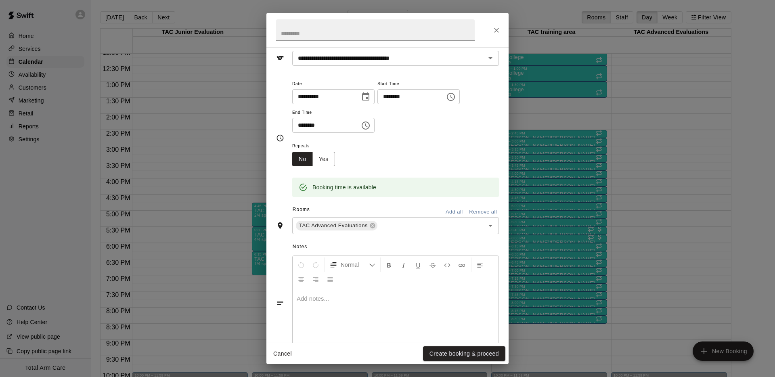
scroll to position [40, 0]
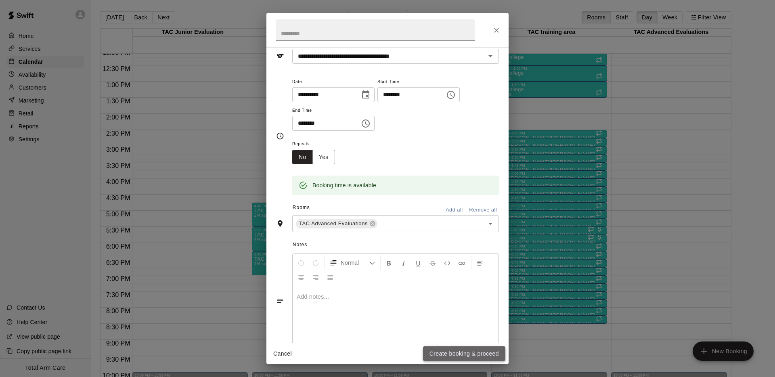
click at [435, 353] on button "Create booking & proceed" at bounding box center [464, 354] width 82 height 15
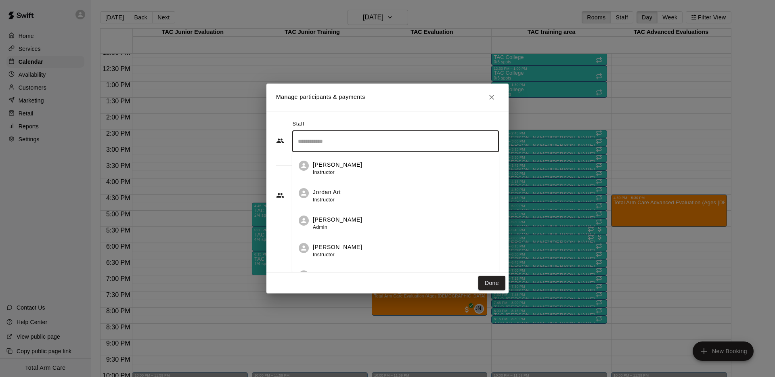
click at [322, 141] on input "Search staff" at bounding box center [396, 141] width 200 height 14
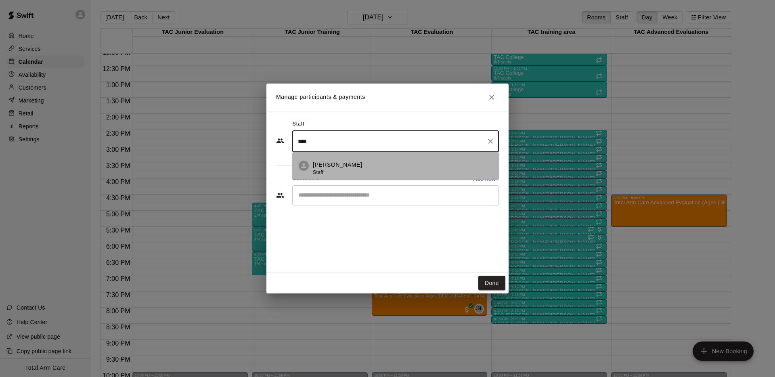
click at [323, 171] on span "Staff" at bounding box center [318, 173] width 11 height 6
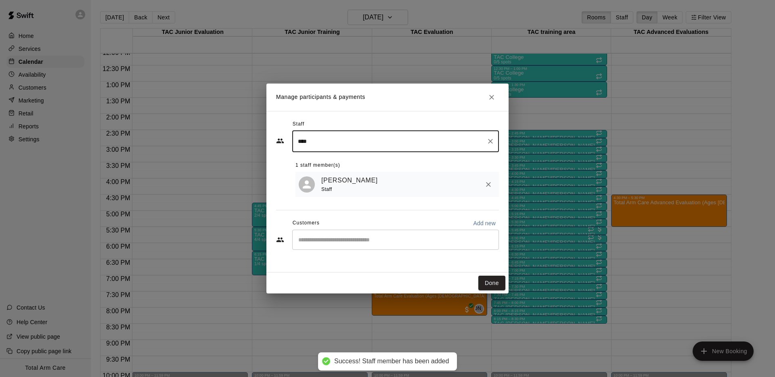
click at [322, 143] on input "****" at bounding box center [389, 141] width 187 height 14
type input "****"
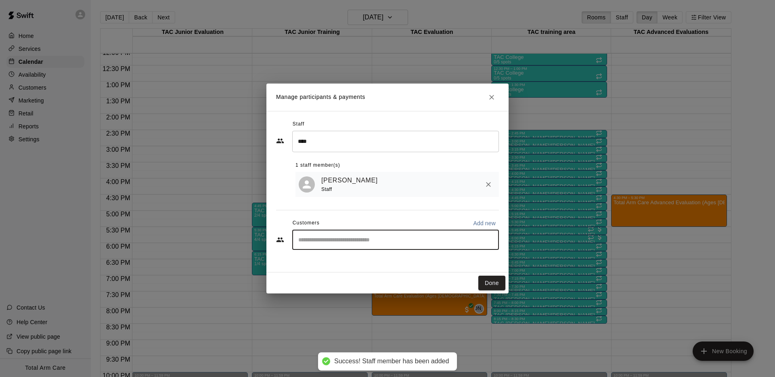
click at [335, 242] on input "Start typing to search customers..." at bounding box center [396, 240] width 200 height 8
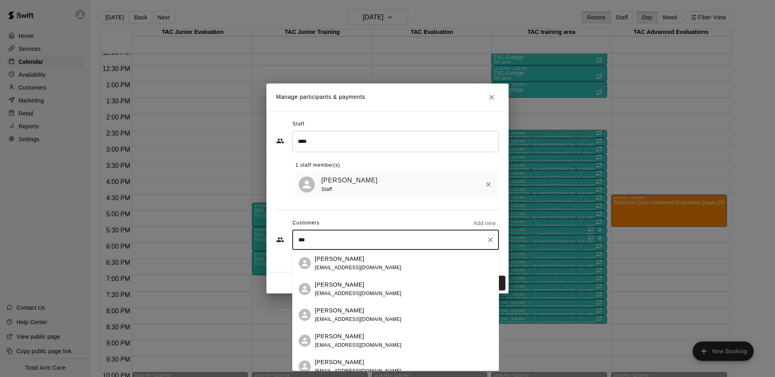
type input "****"
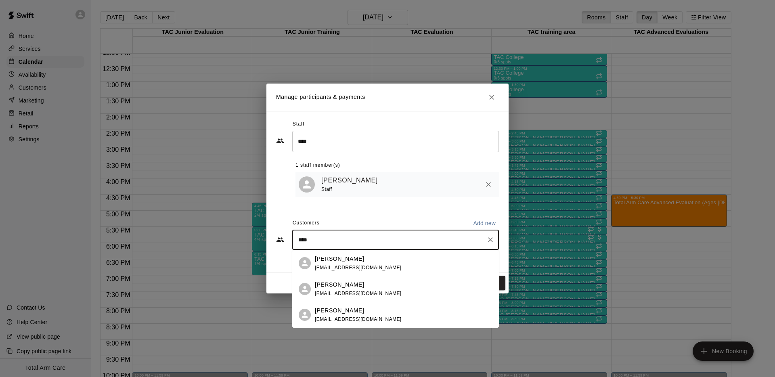
click at [341, 267] on span "[EMAIL_ADDRESS][DOMAIN_NAME]" at bounding box center [358, 268] width 87 height 6
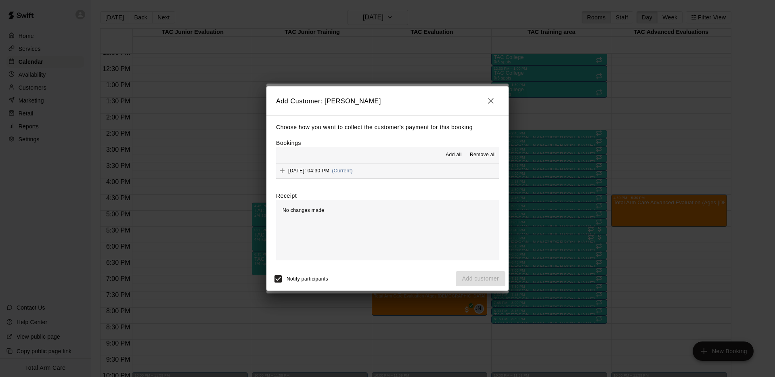
click at [330, 169] on span "[DATE]: 04:30 PM" at bounding box center [308, 171] width 41 height 6
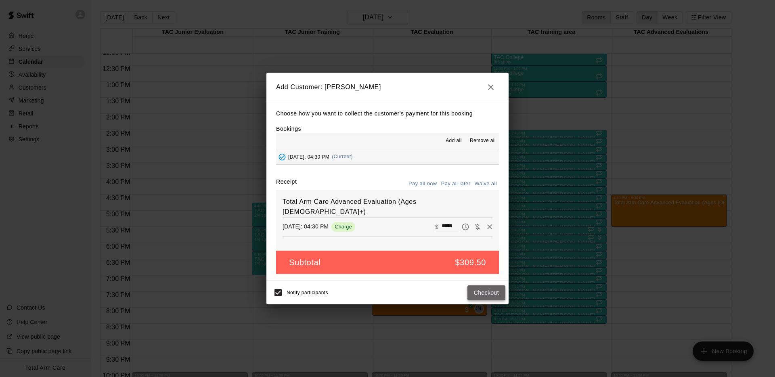
click at [485, 292] on button "Checkout" at bounding box center [487, 293] width 38 height 15
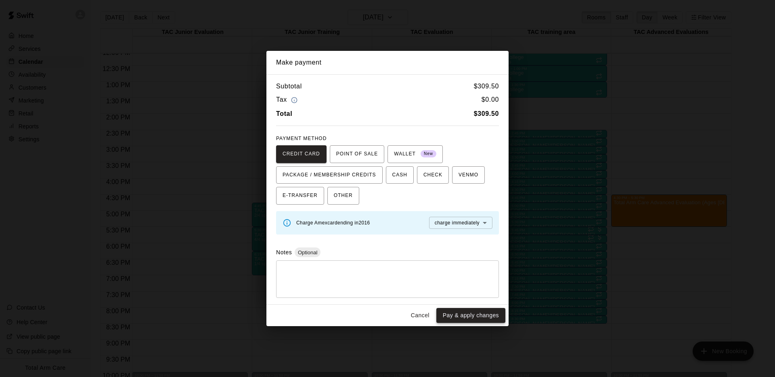
click at [452, 317] on button "Pay & apply changes" at bounding box center [471, 315] width 69 height 15
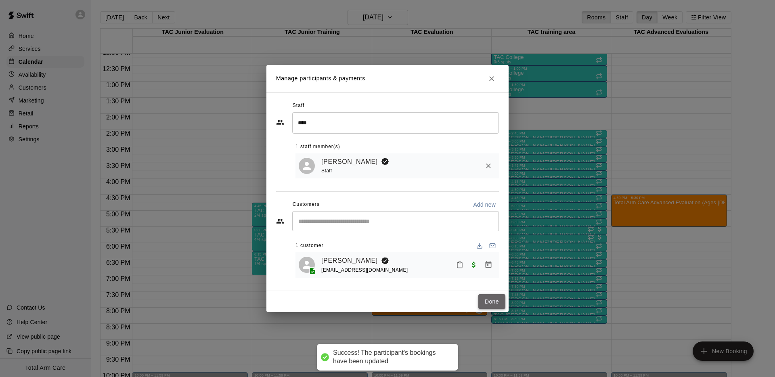
click at [491, 300] on button "Done" at bounding box center [492, 301] width 27 height 15
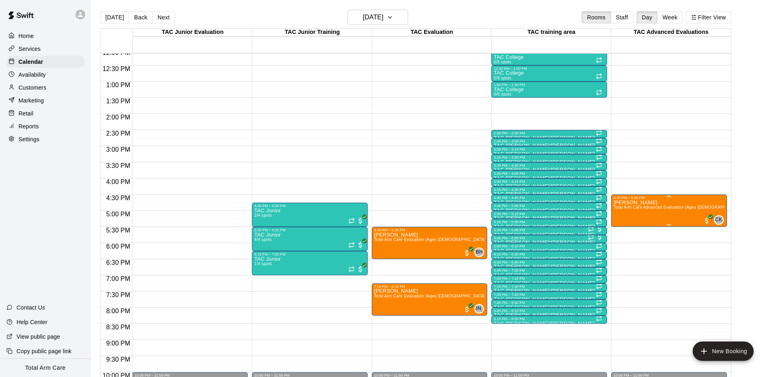
click at [620, 221] on button "edit" at bounding box center [622, 228] width 16 height 16
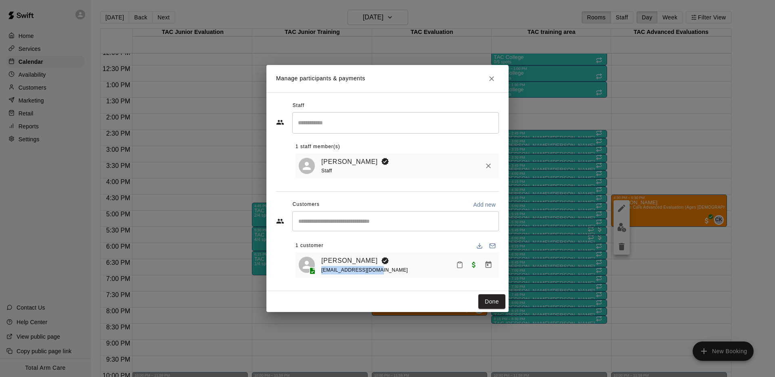
drag, startPoint x: 378, startPoint y: 272, endPoint x: 320, endPoint y: 272, distance: 58.2
click at [320, 272] on div "[PERSON_NAME] [EMAIL_ADDRESS][DOMAIN_NAME]" at bounding box center [397, 265] width 197 height 19
copy span "[EMAIL_ADDRESS][DOMAIN_NAME]"
click at [491, 79] on icon "Close" at bounding box center [491, 78] width 5 height 5
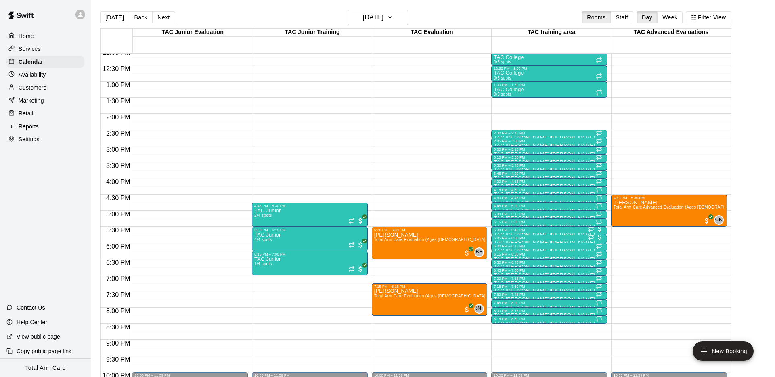
drag, startPoint x: 53, startPoint y: 190, endPoint x: 35, endPoint y: 100, distance: 92.3
click at [53, 189] on div "Home Services Calendar Availability Customers Marketing Retail Reports Settings…" at bounding box center [45, 188] width 91 height 377
click at [34, 85] on p "Customers" at bounding box center [33, 88] width 28 height 8
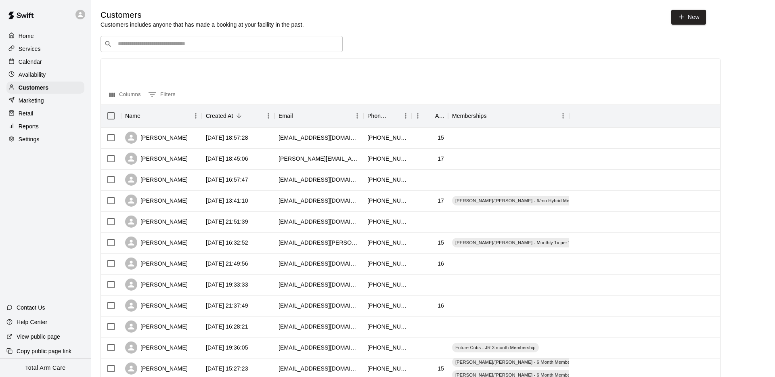
click at [399, 79] on div at bounding box center [411, 72] width 620 height 26
click at [688, 17] on link "New" at bounding box center [689, 17] width 35 height 15
select select "**"
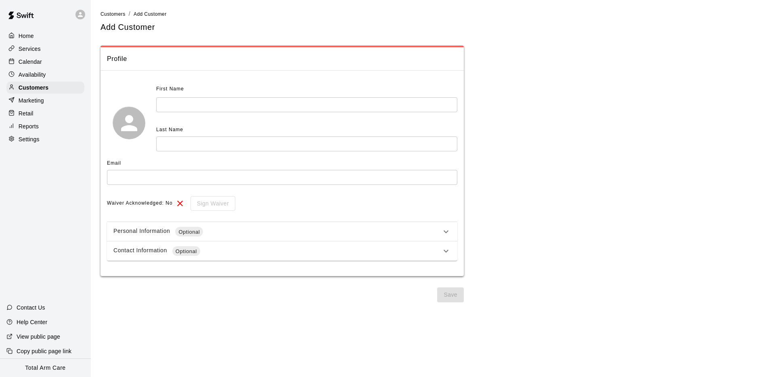
click at [210, 103] on input "text" at bounding box center [306, 104] width 301 height 15
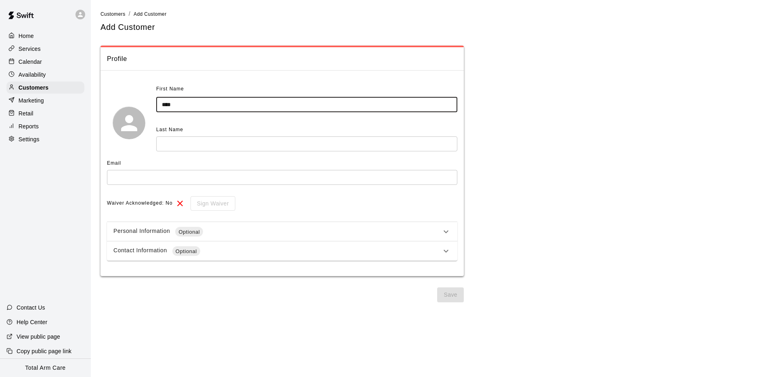
type input "****"
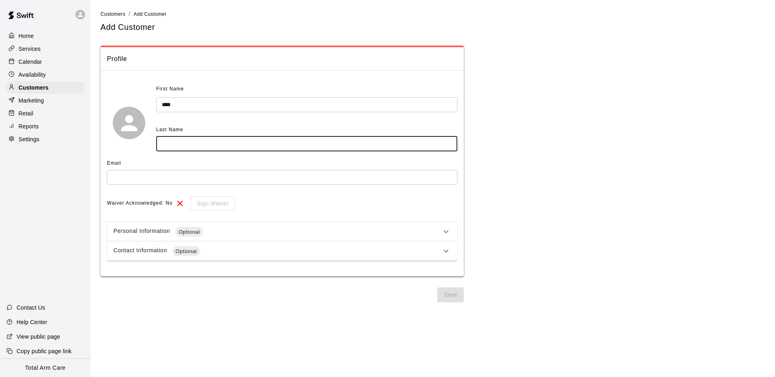
click at [181, 145] on input "text" at bounding box center [306, 144] width 301 height 15
type input "*******"
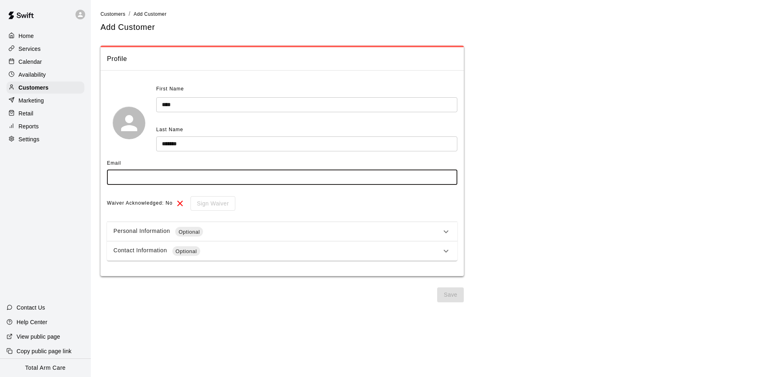
click at [135, 182] on input "text" at bounding box center [282, 177] width 351 height 15
type input "**********"
click at [230, 229] on div "Personal Information Optional" at bounding box center [277, 232] width 328 height 10
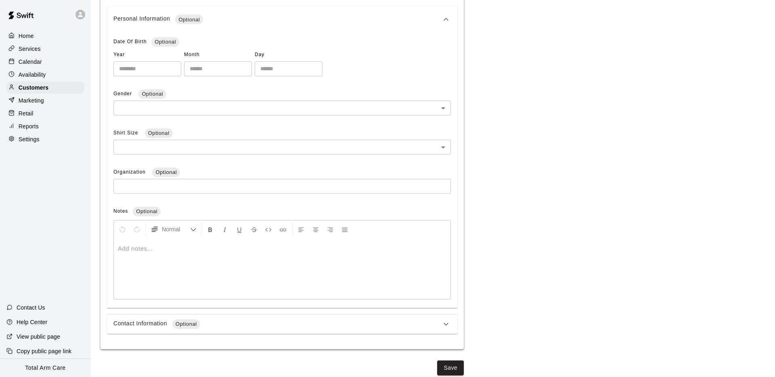
scroll to position [221, 0]
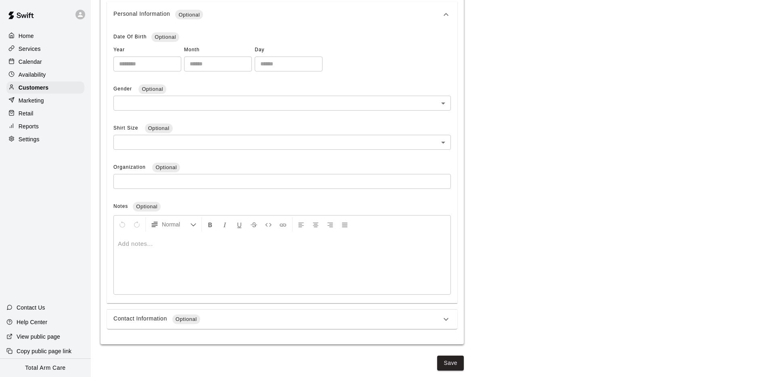
click at [151, 322] on div "Contact Information Optional" at bounding box center [277, 320] width 328 height 10
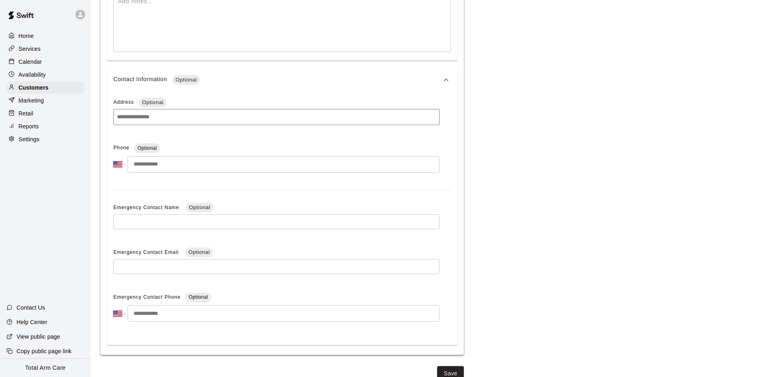
scroll to position [475, 0]
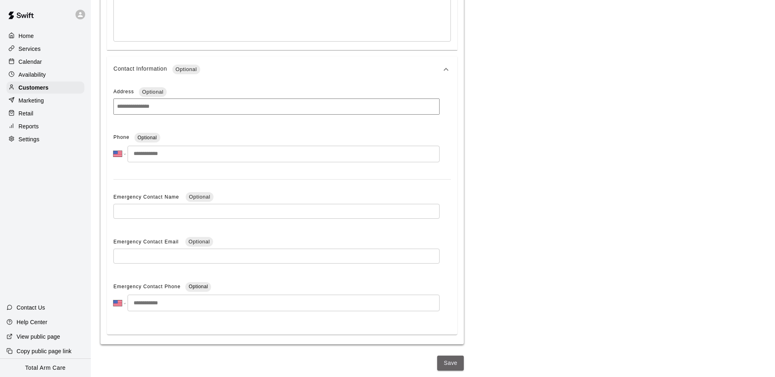
click at [446, 365] on button "Save" at bounding box center [450, 363] width 27 height 15
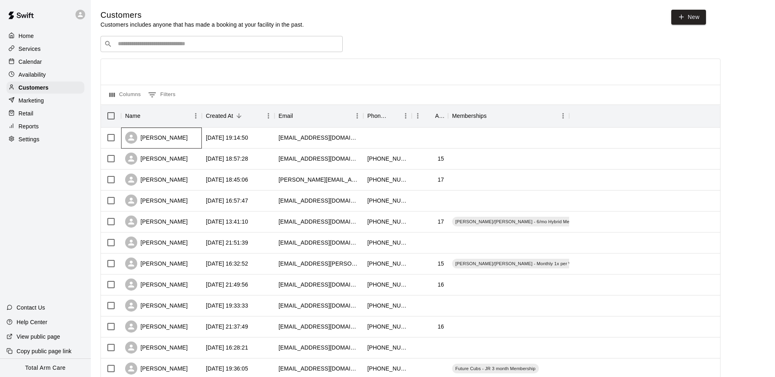
click at [164, 136] on div "[PERSON_NAME]" at bounding box center [156, 138] width 63 height 12
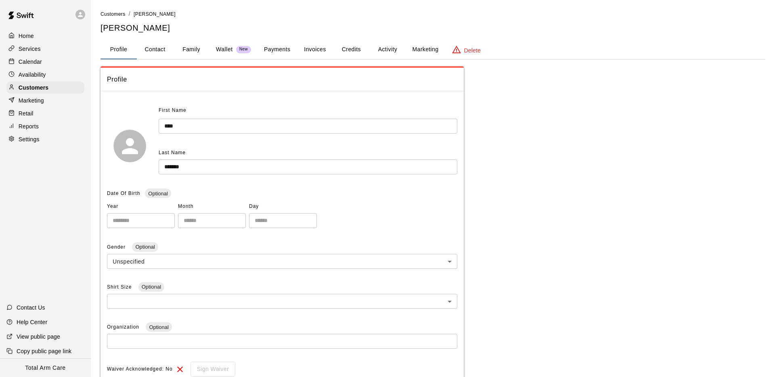
click at [386, 45] on button "Activity" at bounding box center [388, 49] width 36 height 19
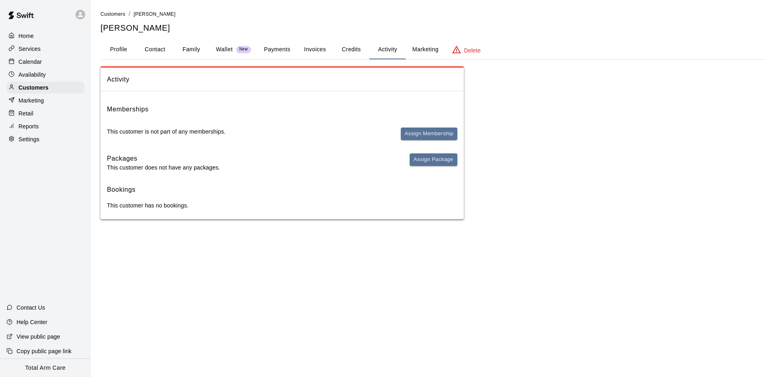
click at [275, 51] on button "Payments" at bounding box center [277, 49] width 39 height 19
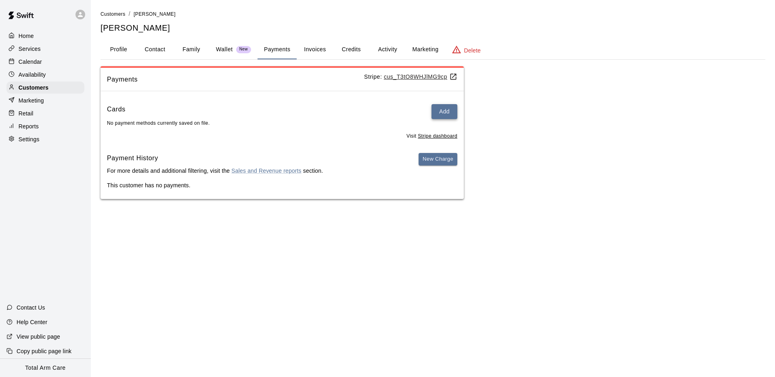
click at [436, 108] on button "Add" at bounding box center [445, 111] width 26 height 15
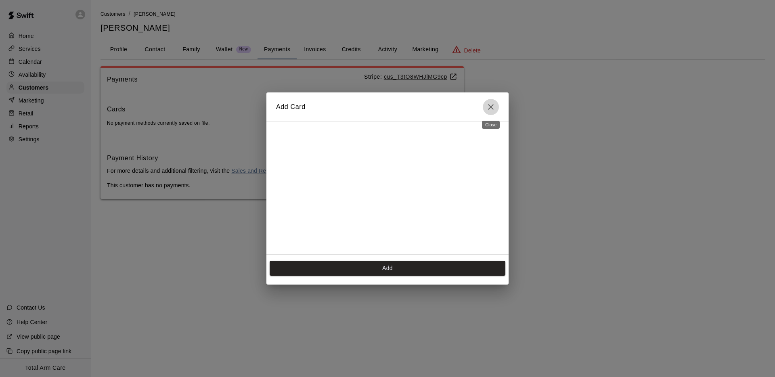
click at [490, 107] on icon "Close" at bounding box center [491, 107] width 10 height 10
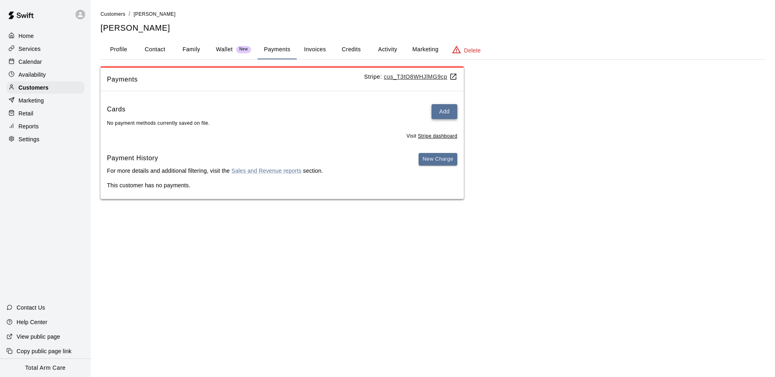
click at [441, 109] on button "Add" at bounding box center [445, 111] width 26 height 15
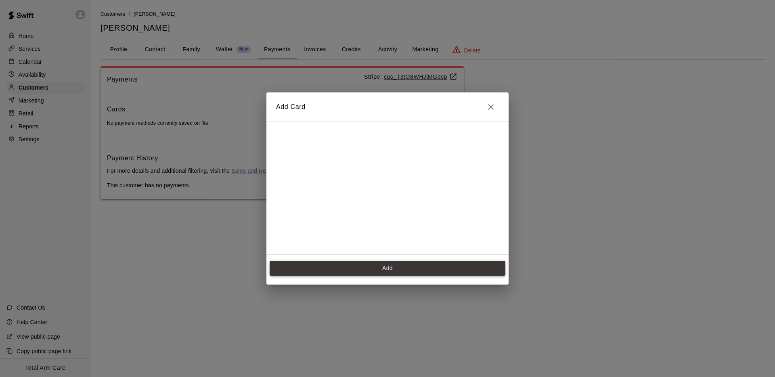
click at [418, 269] on button "Add" at bounding box center [388, 268] width 236 height 15
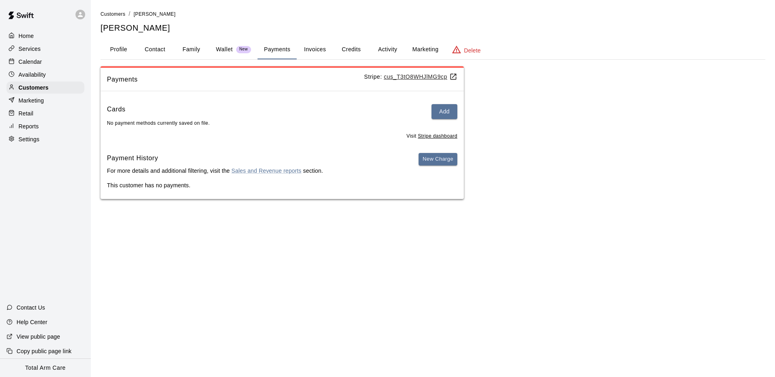
click at [414, 76] on u "cus_T3tO8WHJlMG9cp" at bounding box center [421, 77] width 74 height 6
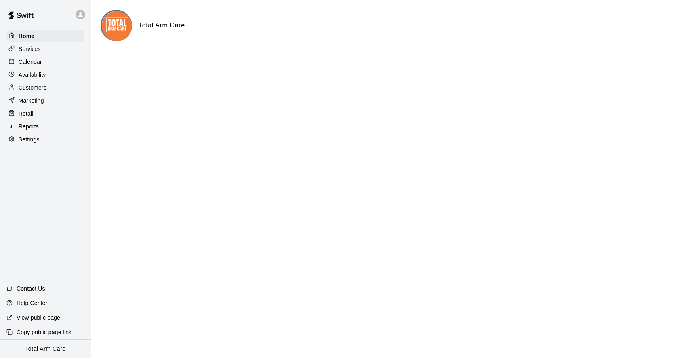
click at [40, 62] on p "Calendar" at bounding box center [30, 62] width 23 height 8
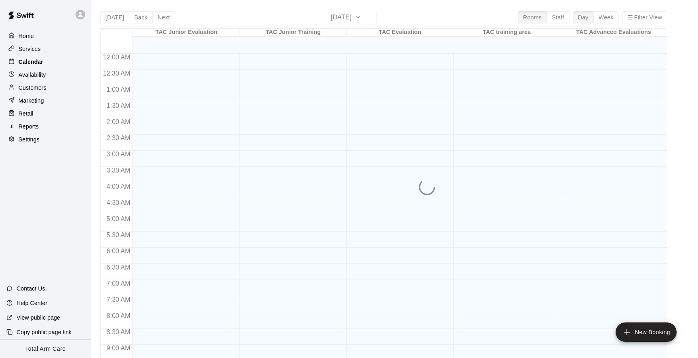
scroll to position [438, 0]
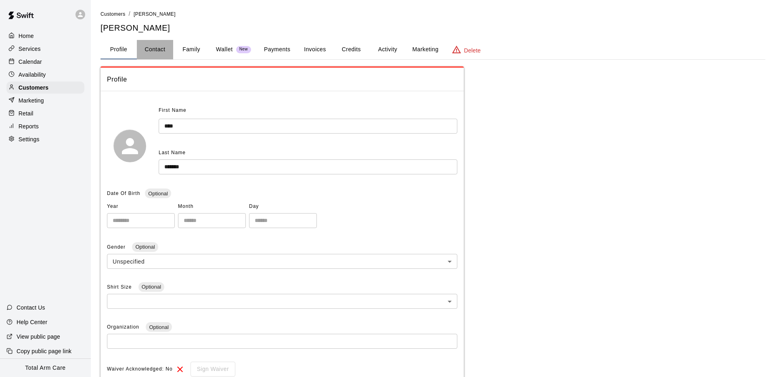
click at [153, 48] on button "Contact" at bounding box center [155, 49] width 36 height 19
select select "**"
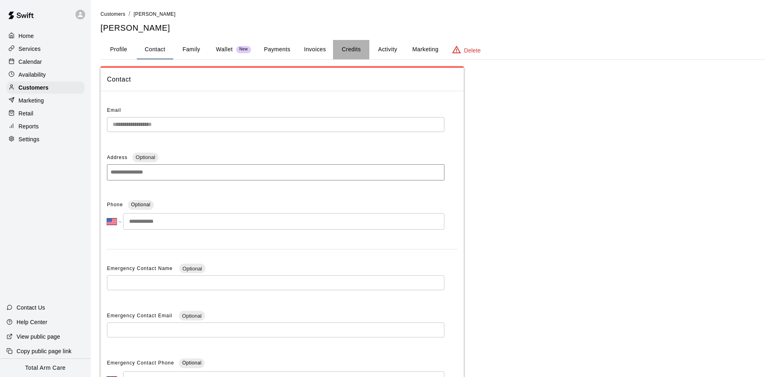
drag, startPoint x: 349, startPoint y: 49, endPoint x: 340, endPoint y: 49, distance: 8.1
click at [349, 49] on button "Credits" at bounding box center [351, 49] width 36 height 19
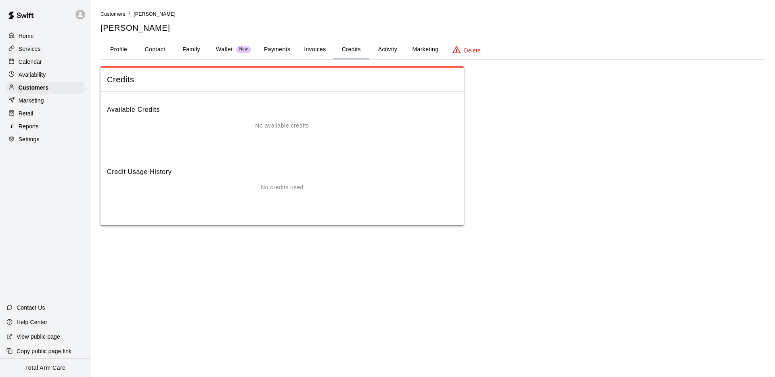
click at [313, 49] on button "Invoices" at bounding box center [315, 49] width 36 height 19
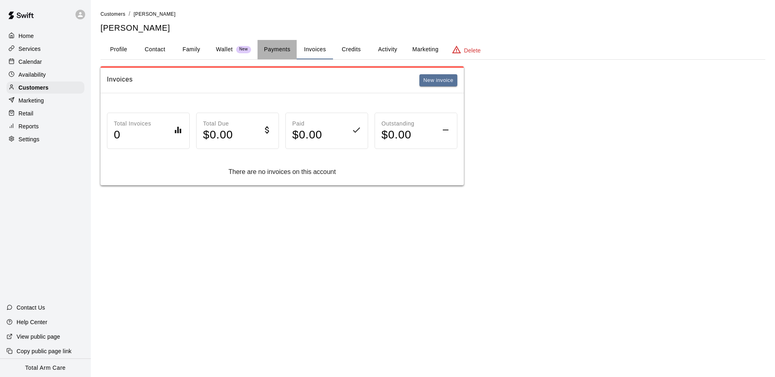
click at [274, 48] on button "Payments" at bounding box center [277, 49] width 39 height 19
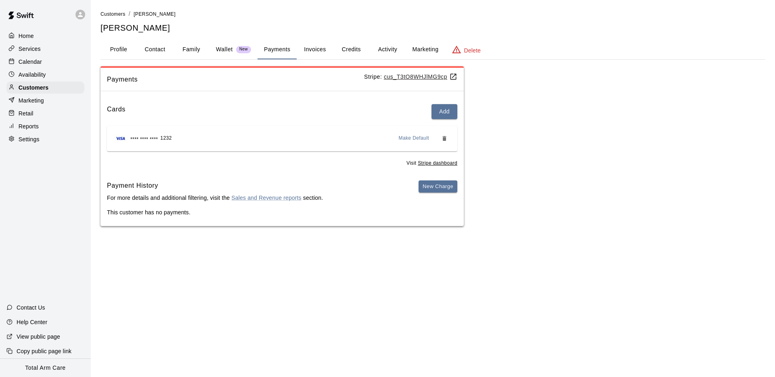
click at [47, 58] on div "Calendar" at bounding box center [45, 62] width 78 height 12
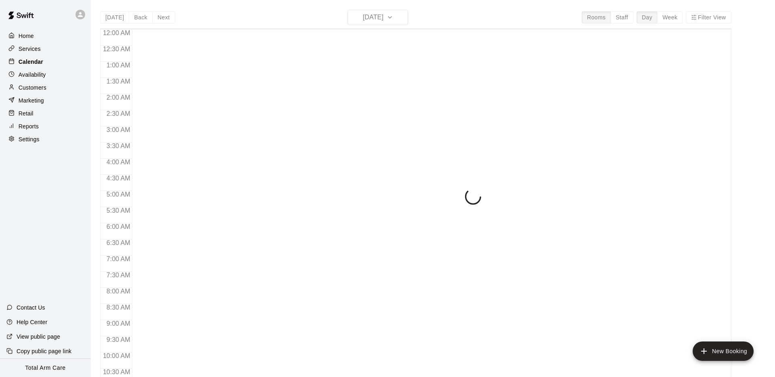
scroll to position [418, 0]
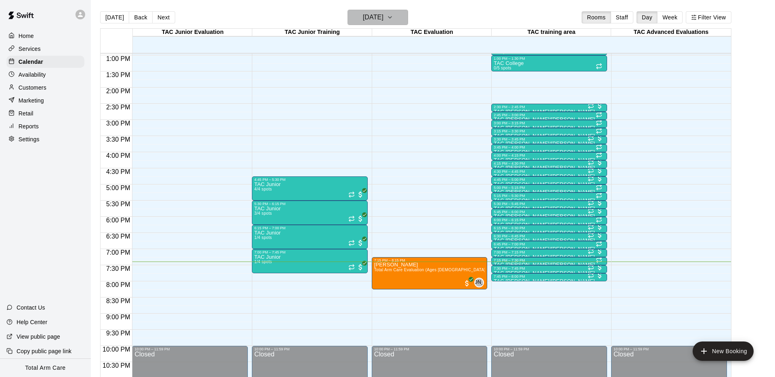
click at [384, 20] on h6 "[DATE]" at bounding box center [373, 17] width 21 height 11
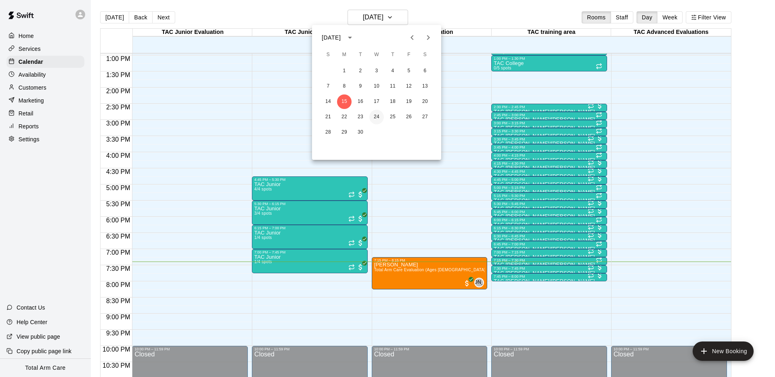
click at [376, 118] on button "24" at bounding box center [377, 117] width 15 height 15
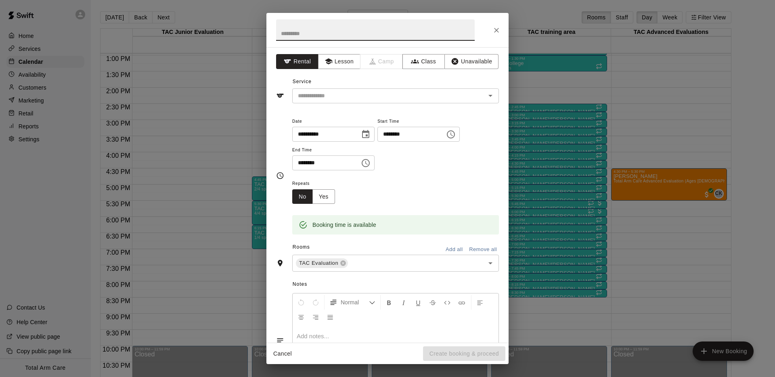
scroll to position [1, 0]
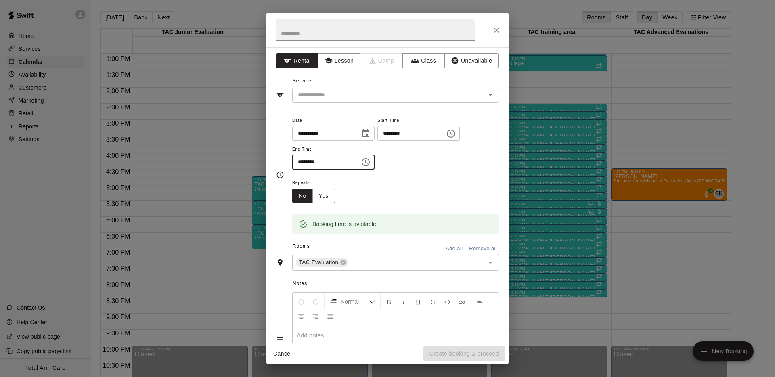
click at [299, 160] on input "********" at bounding box center [323, 162] width 62 height 15
type input "********"
click at [343, 61] on button "Lesson" at bounding box center [339, 60] width 42 height 15
click at [323, 99] on input "text" at bounding box center [384, 95] width 178 height 10
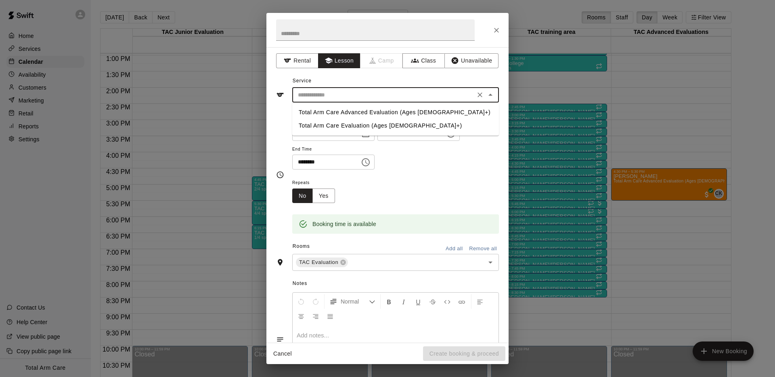
click at [338, 126] on li "Total Arm Care Evaluation (Ages [DEMOGRAPHIC_DATA]+)" at bounding box center [395, 125] width 207 height 13
type input "**********"
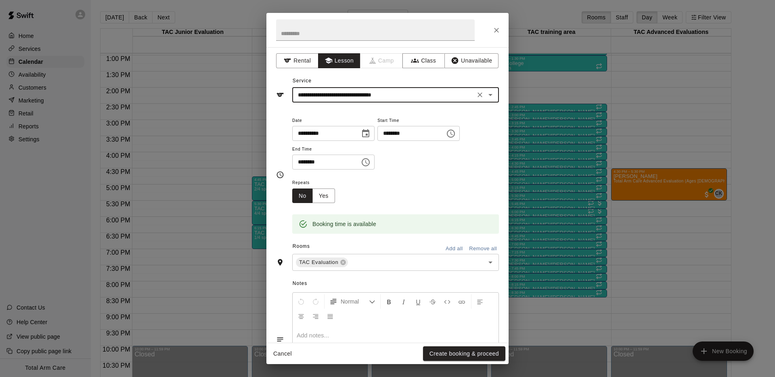
click at [401, 156] on div "**********" at bounding box center [395, 143] width 207 height 55
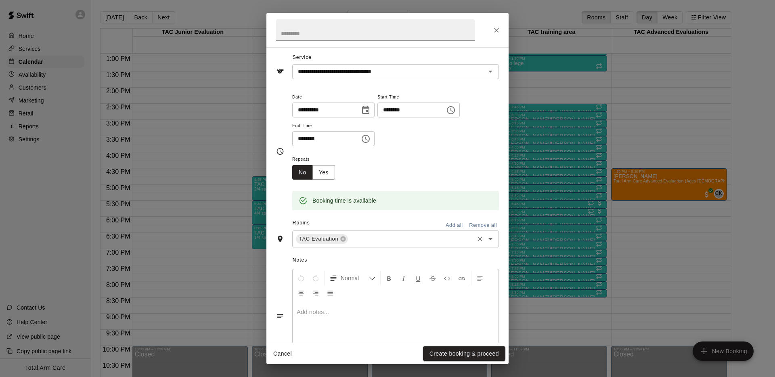
scroll to position [40, 0]
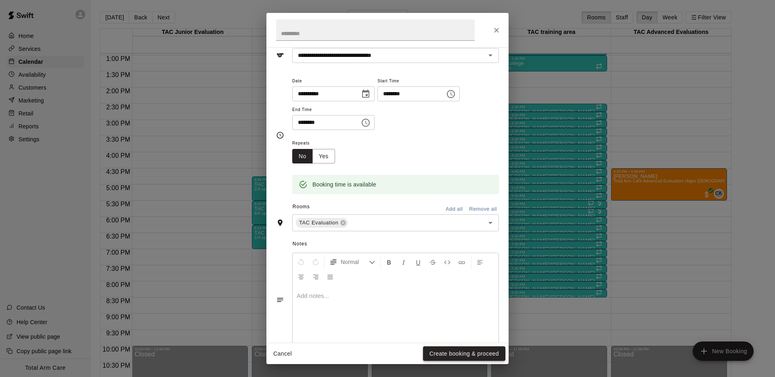
click at [446, 357] on button "Create booking & proceed" at bounding box center [464, 354] width 82 height 15
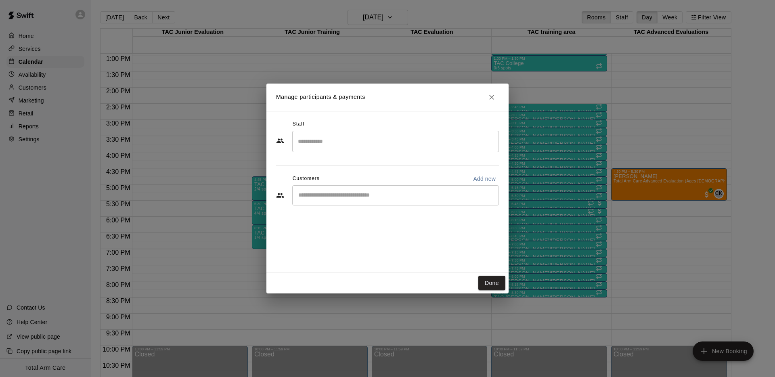
click at [323, 141] on input "Search staff" at bounding box center [396, 141] width 200 height 14
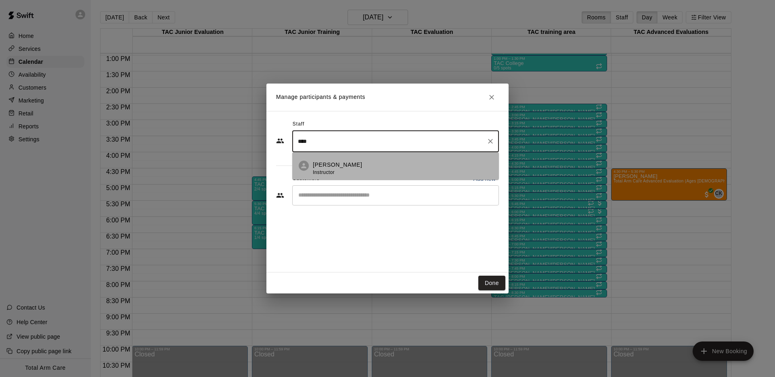
drag, startPoint x: 326, startPoint y: 160, endPoint x: 322, endPoint y: 160, distance: 4.5
click at [327, 160] on li "Brad Hedden Instructor" at bounding box center [395, 165] width 207 height 27
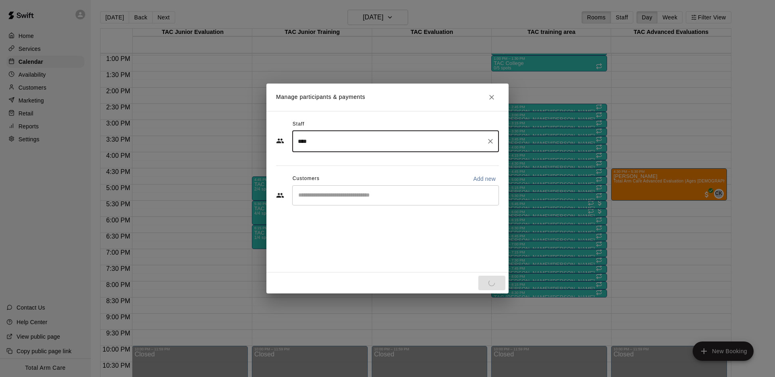
click at [330, 143] on input "****" at bounding box center [389, 141] width 187 height 14
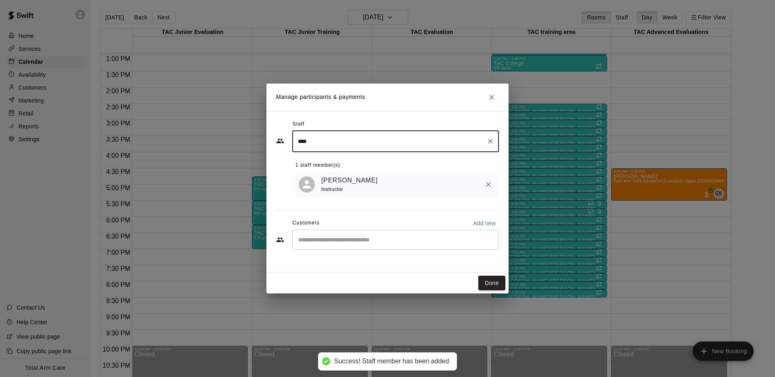
click at [337, 247] on div "​" at bounding box center [395, 240] width 207 height 20
type input "****"
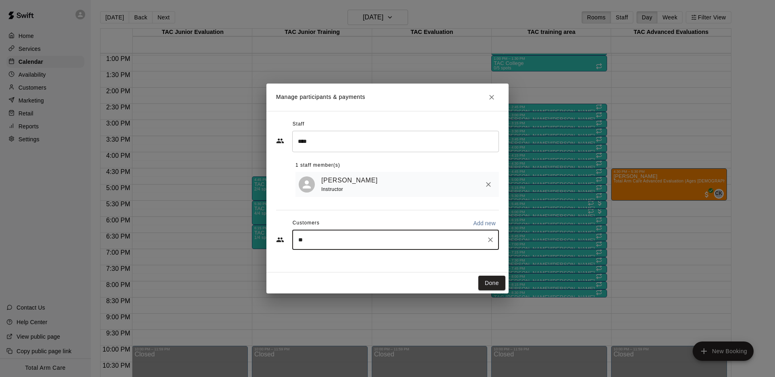
type input "***"
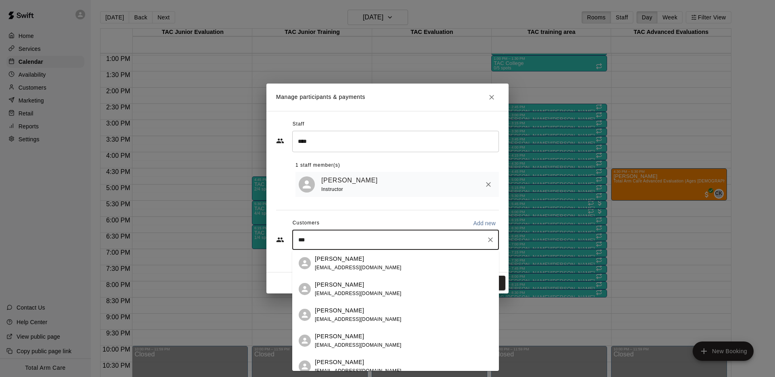
click at [364, 264] on div "Mary Polanco kingjaci@icloud.com" at bounding box center [404, 263] width 178 height 17
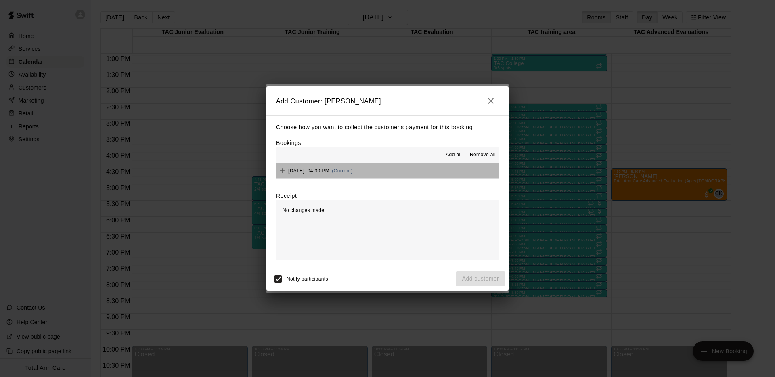
click at [421, 170] on button "[DATE]: 04:30 PM (Current)" at bounding box center [387, 171] width 223 height 15
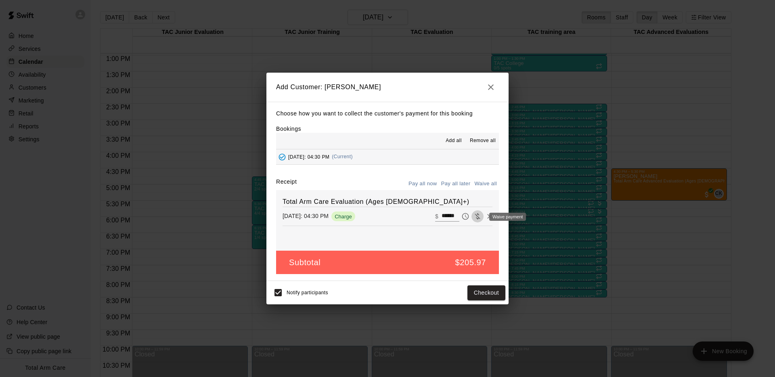
click at [479, 216] on icon "Waive payment" at bounding box center [478, 216] width 8 height 8
click at [475, 216] on span "Waive payment" at bounding box center [478, 215] width 12 height 7
click at [491, 231] on div "Total Arm Care Evaluation (Ages 13+) Wednesday, September 24: 04:30 PM Waived ​…" at bounding box center [387, 220] width 223 height 61
click at [447, 218] on input "*" at bounding box center [451, 216] width 18 height 11
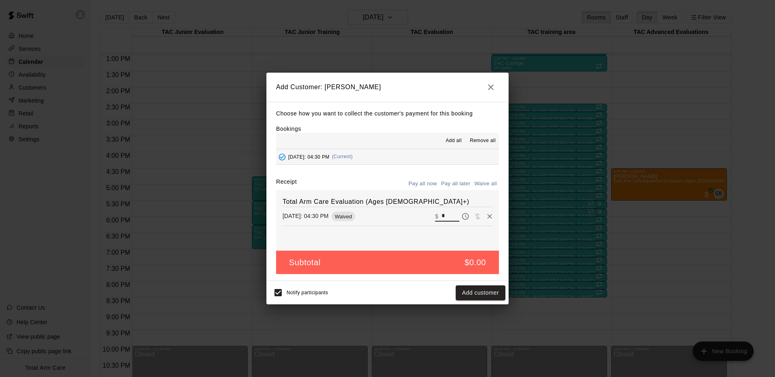
click at [447, 218] on input "*" at bounding box center [451, 216] width 18 height 11
type input "******"
click at [479, 294] on button "Checkout" at bounding box center [487, 293] width 38 height 15
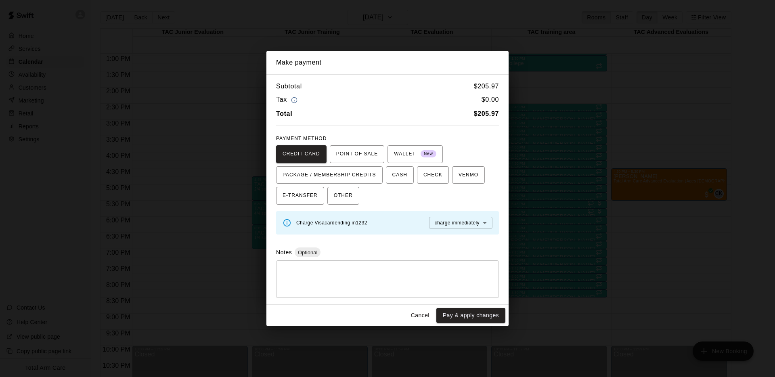
click at [470, 315] on button "Pay & apply changes" at bounding box center [471, 315] width 69 height 15
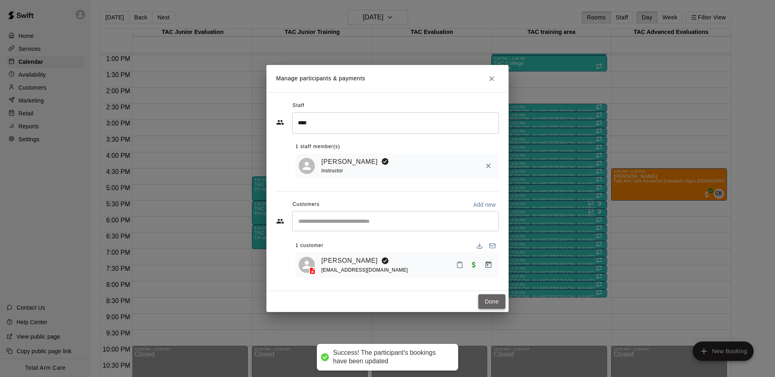
click at [484, 297] on button "Done" at bounding box center [492, 301] width 27 height 15
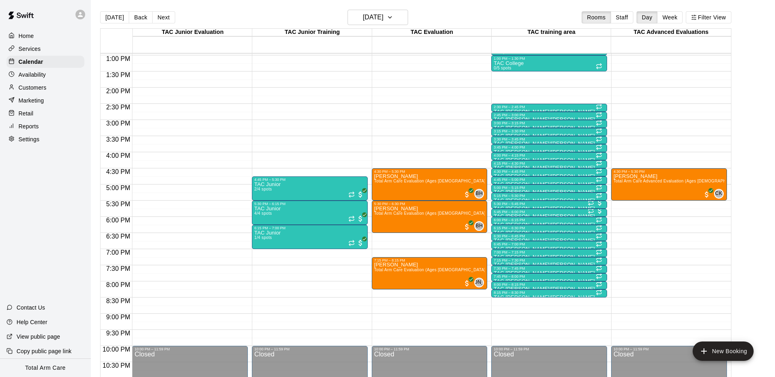
scroll to position [418, 0]
click at [111, 17] on button "[DATE]" at bounding box center [114, 17] width 29 height 12
click at [111, 17] on div "Today Back Next Wednesday Sep 24 Rooms Staff Day Week Filter View TAC Junior Ev…" at bounding box center [416, 198] width 632 height 377
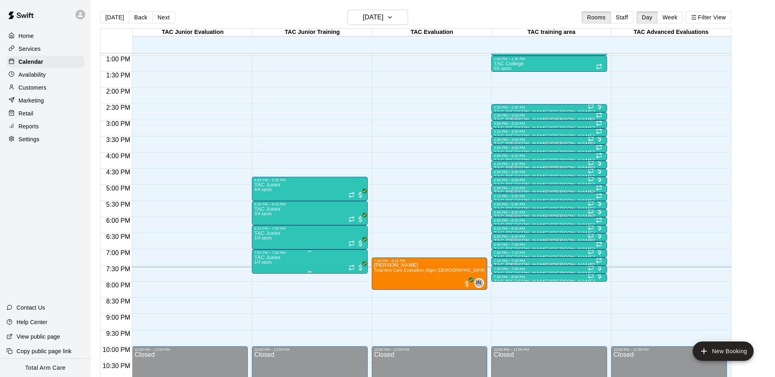
click at [260, 281] on img "edit" at bounding box center [262, 282] width 9 height 9
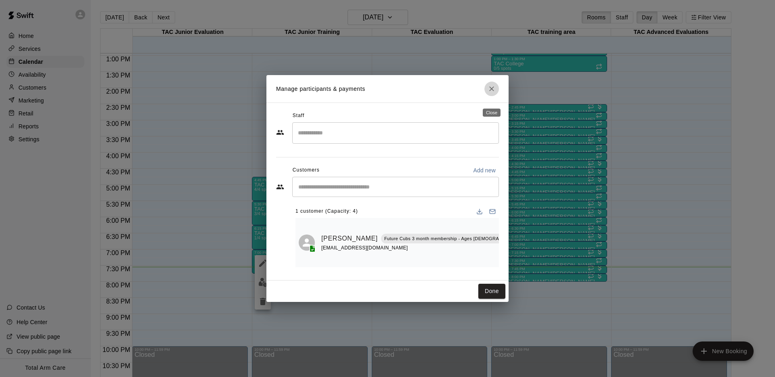
click at [494, 93] on icon "Close" at bounding box center [492, 89] width 8 height 8
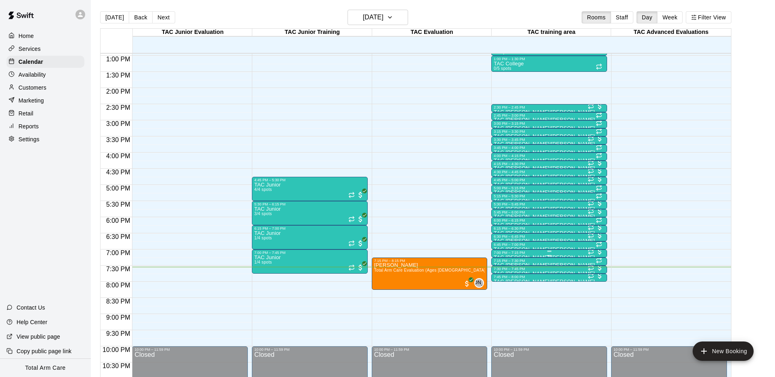
click at [517, 251] on div at bounding box center [549, 251] width 111 height 1
click at [502, 273] on img "edit" at bounding box center [502, 277] width 9 height 9
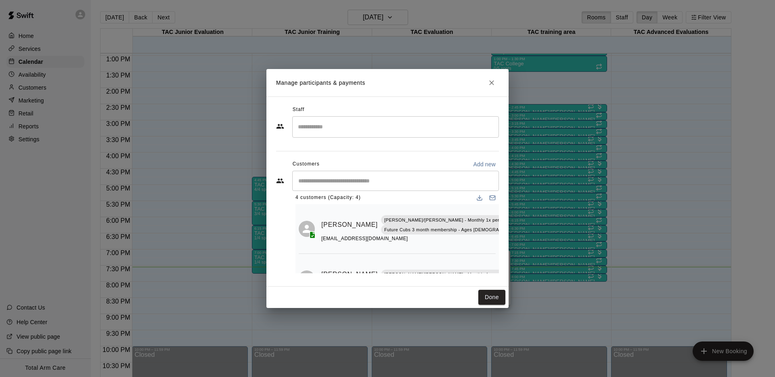
scroll to position [5, 0]
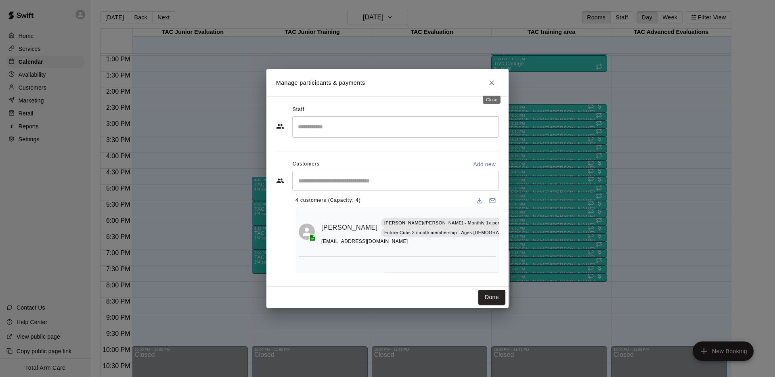
click at [488, 84] on icon "Close" at bounding box center [492, 83] width 8 height 8
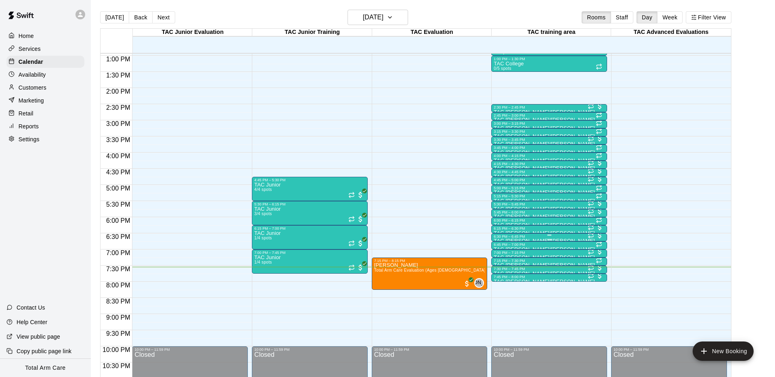
click at [532, 237] on div "6:30 PM – 6:45 PM" at bounding box center [549, 237] width 111 height 4
click at [501, 264] on img "edit" at bounding box center [502, 261] width 9 height 9
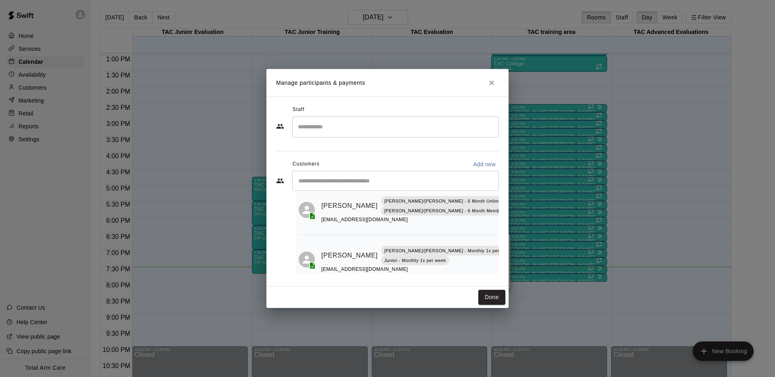
scroll to position [28, 0]
click at [491, 79] on icon "Close" at bounding box center [492, 83] width 8 height 8
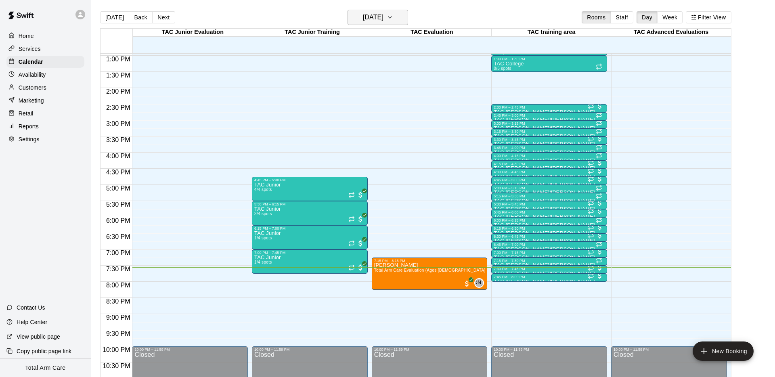
click at [373, 13] on h6 "[DATE]" at bounding box center [373, 17] width 21 height 11
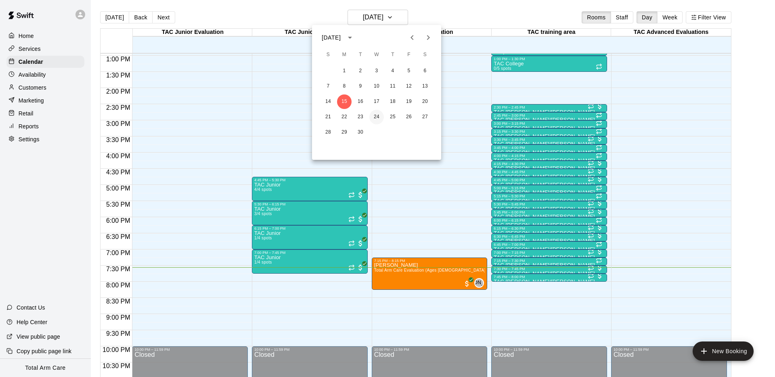
click at [377, 115] on button "24" at bounding box center [377, 117] width 15 height 15
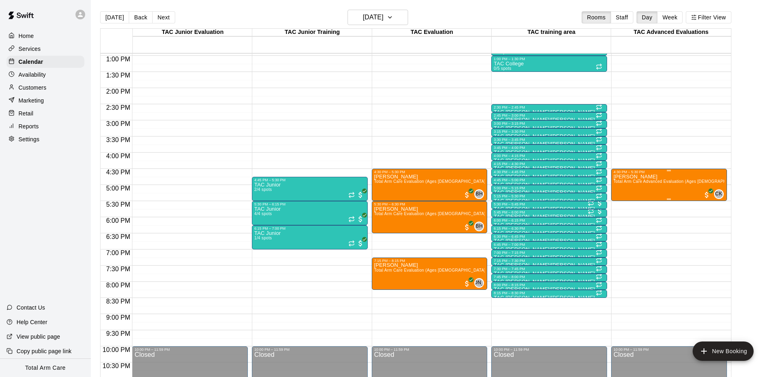
click at [626, 183] on span "Total Arm Care Advanced Evaluation (Ages [DEMOGRAPHIC_DATA]+)" at bounding box center [681, 181] width 135 height 4
click at [622, 209] on img "edit" at bounding box center [621, 206] width 9 height 9
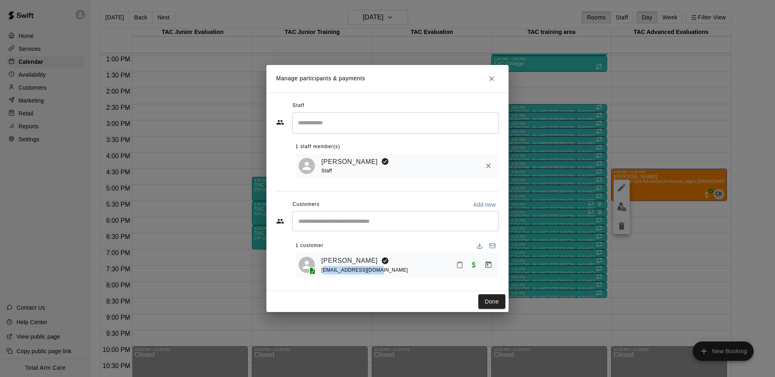
drag, startPoint x: 384, startPoint y: 272, endPoint x: 323, endPoint y: 273, distance: 61.0
click at [323, 273] on div "[PERSON_NAME] [EMAIL_ADDRESS][DOMAIN_NAME]" at bounding box center [408, 265] width 174 height 19
click at [364, 288] on div "Staff ​ 1 staff member(s) Collin Kiernan Staff Customers Add new ​ 1 customer R…" at bounding box center [388, 191] width 242 height 199
drag, startPoint x: 380, startPoint y: 271, endPoint x: 320, endPoint y: 272, distance: 60.6
click at [320, 272] on div "[PERSON_NAME] [EMAIL_ADDRESS][DOMAIN_NAME]" at bounding box center [397, 265] width 197 height 19
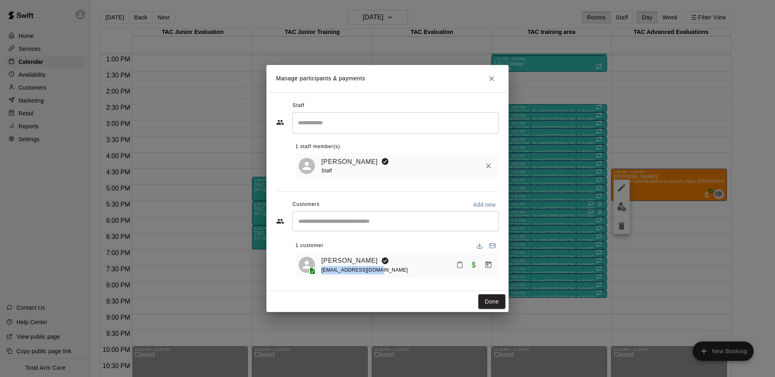
copy span "[EMAIL_ADDRESS][DOMAIN_NAME]"
